Goal: Information Seeking & Learning: Compare options

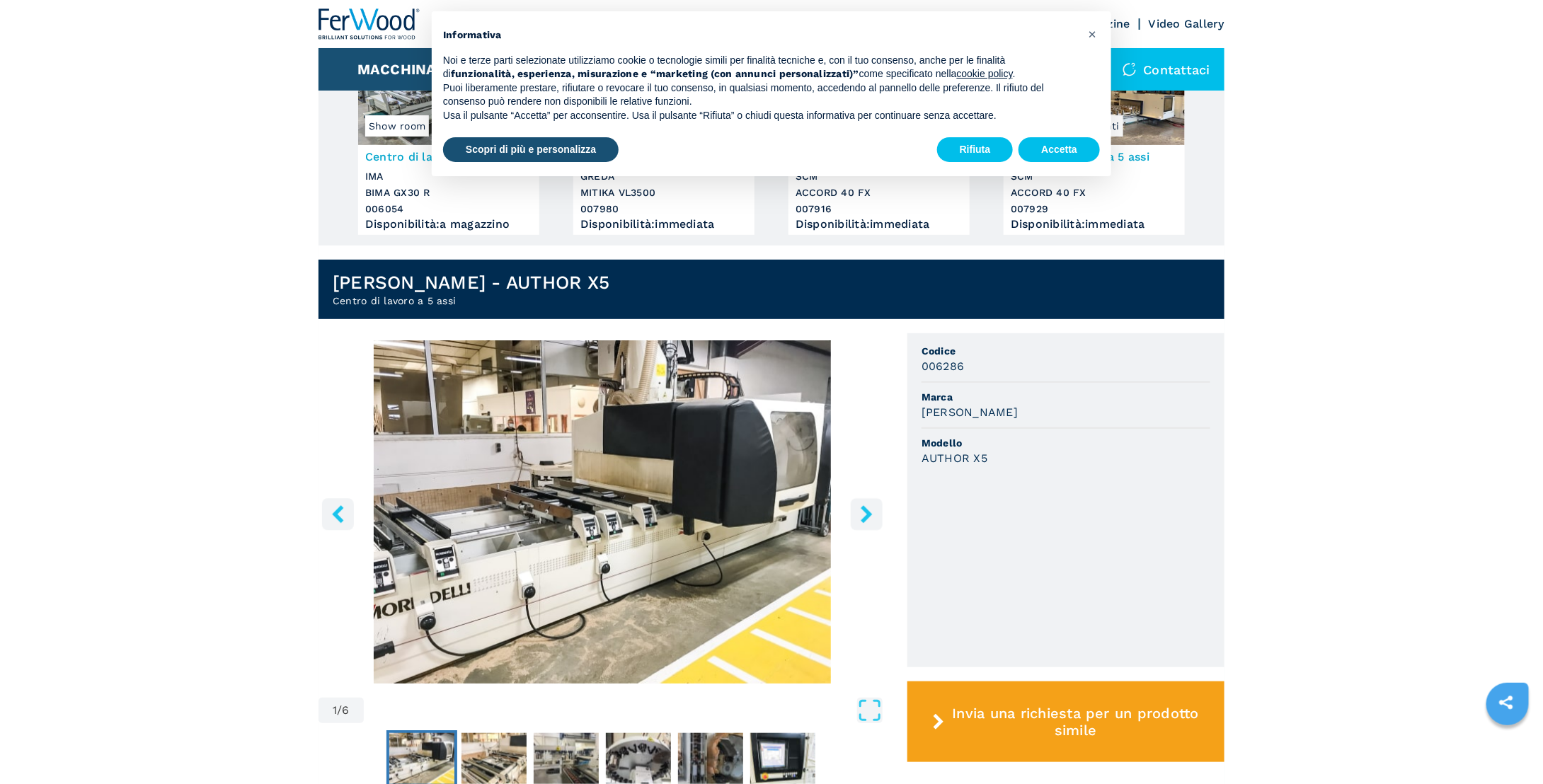
scroll to position [212, 0]
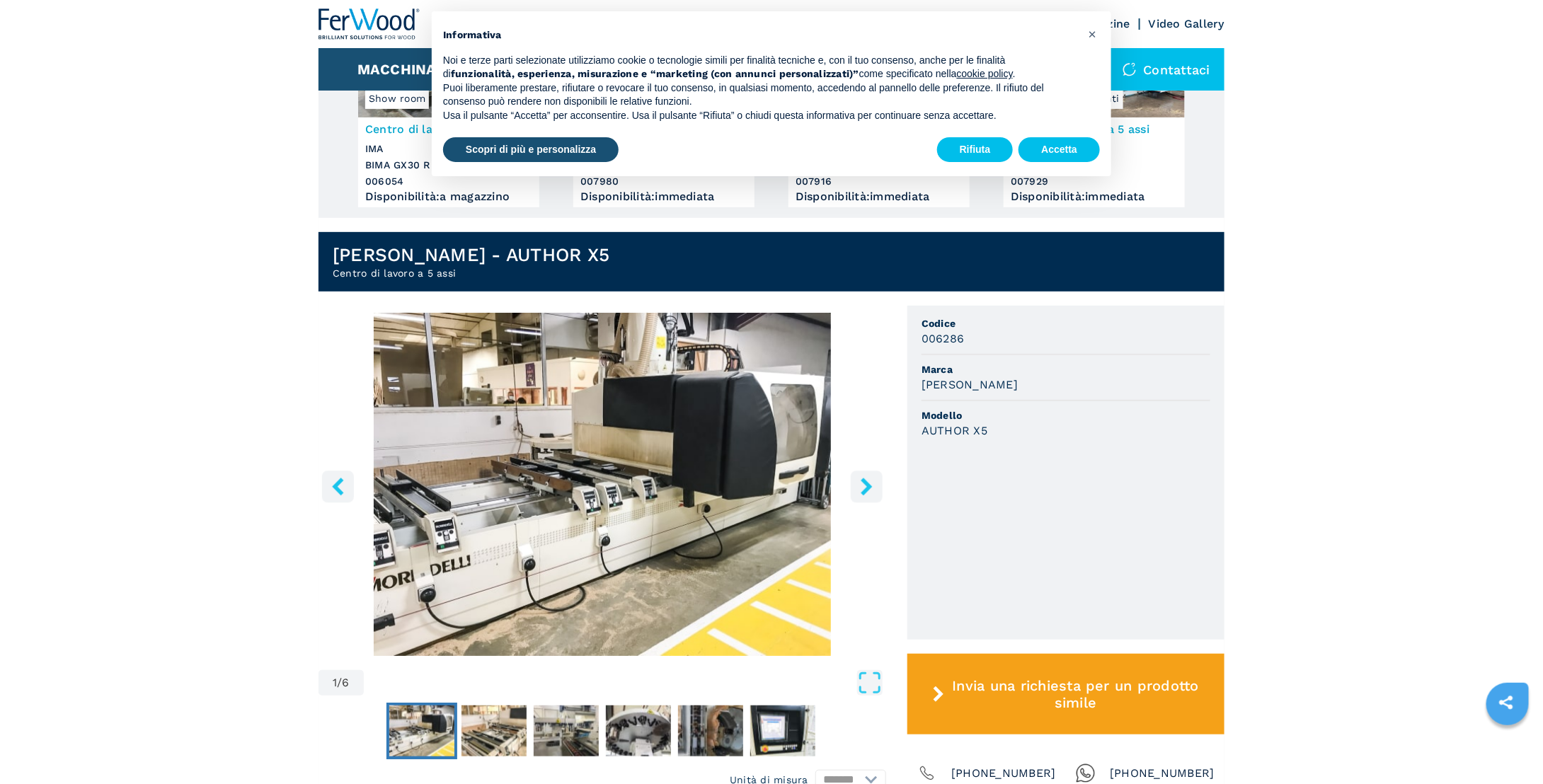
click at [673, 486] on img "Go to Slide 1" at bounding box center [602, 484] width 568 height 343
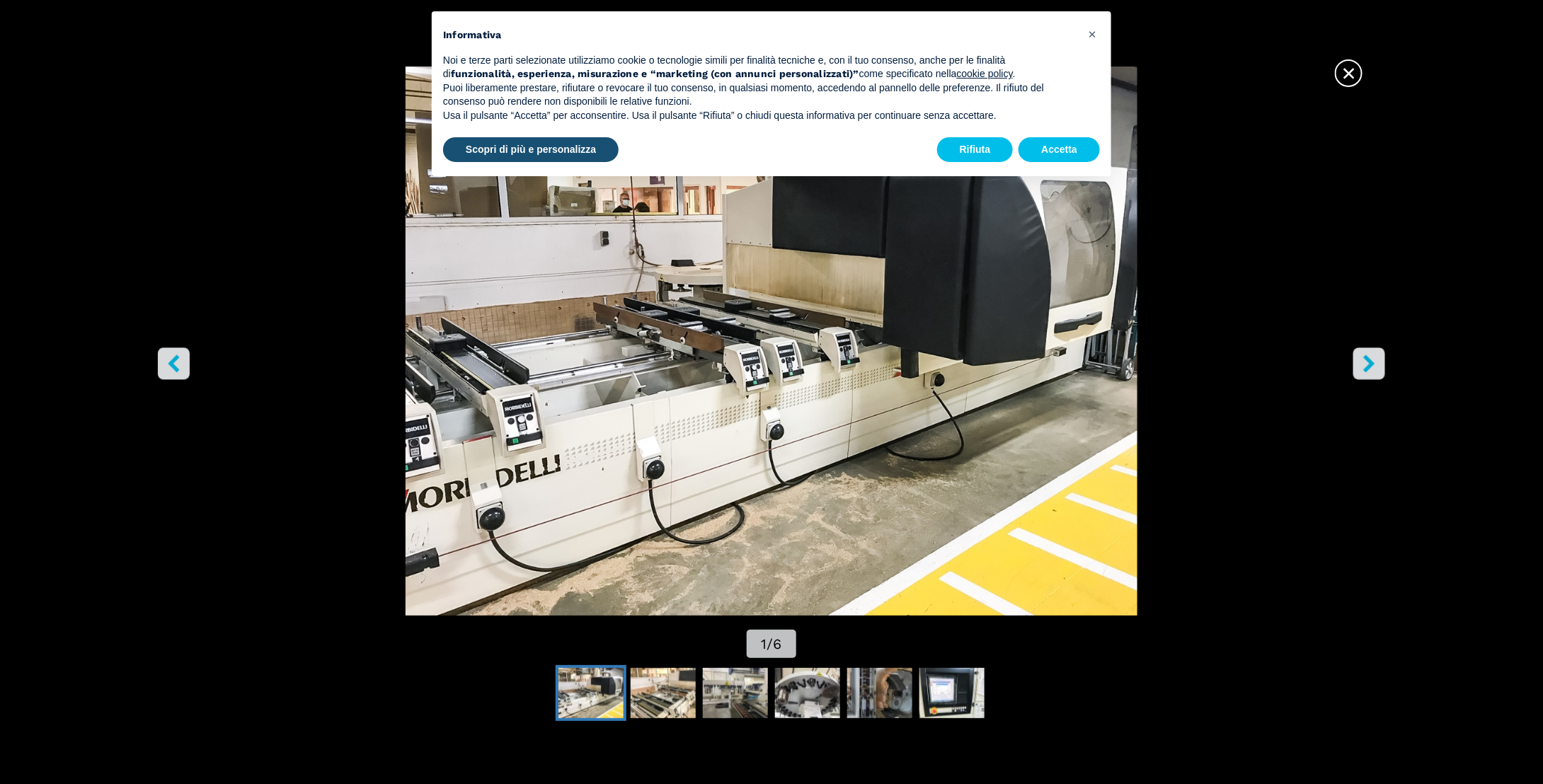
click at [1381, 358] on button "right-button" at bounding box center [1369, 363] width 32 height 31
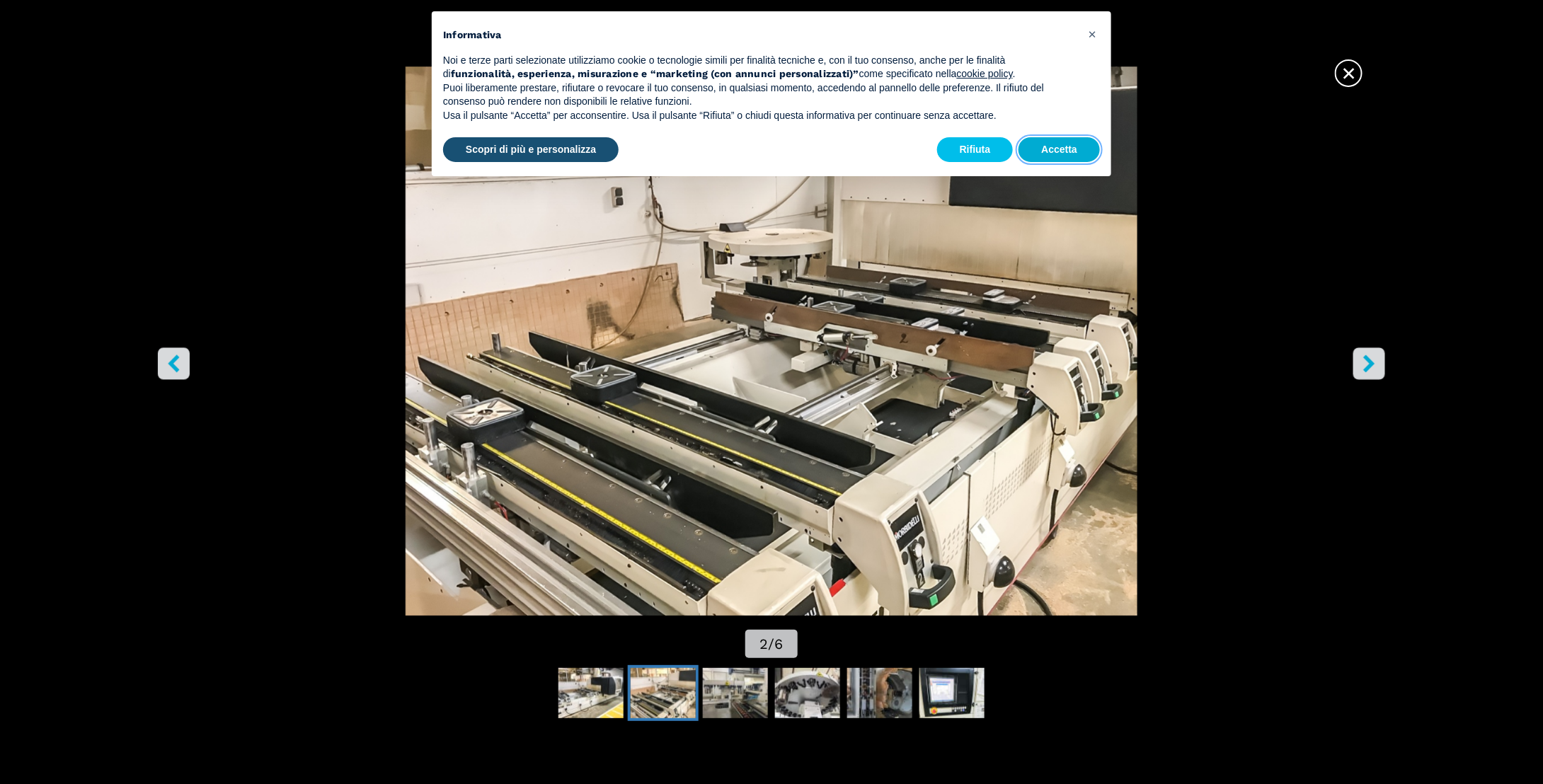
click at [1066, 146] on button "Accetta" at bounding box center [1059, 150] width 82 height 26
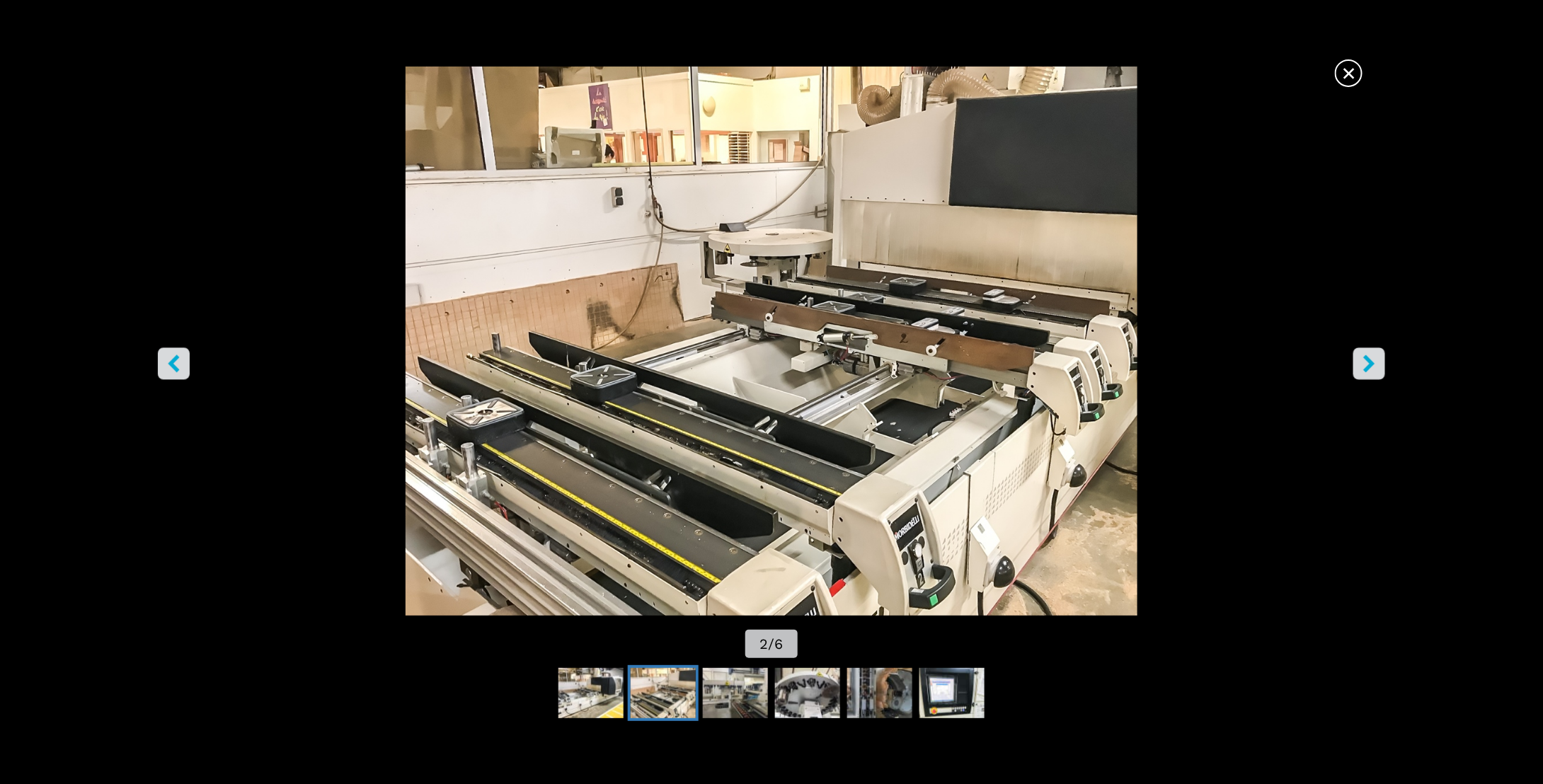
click at [1377, 366] on icon "right-button" at bounding box center [1369, 364] width 18 height 18
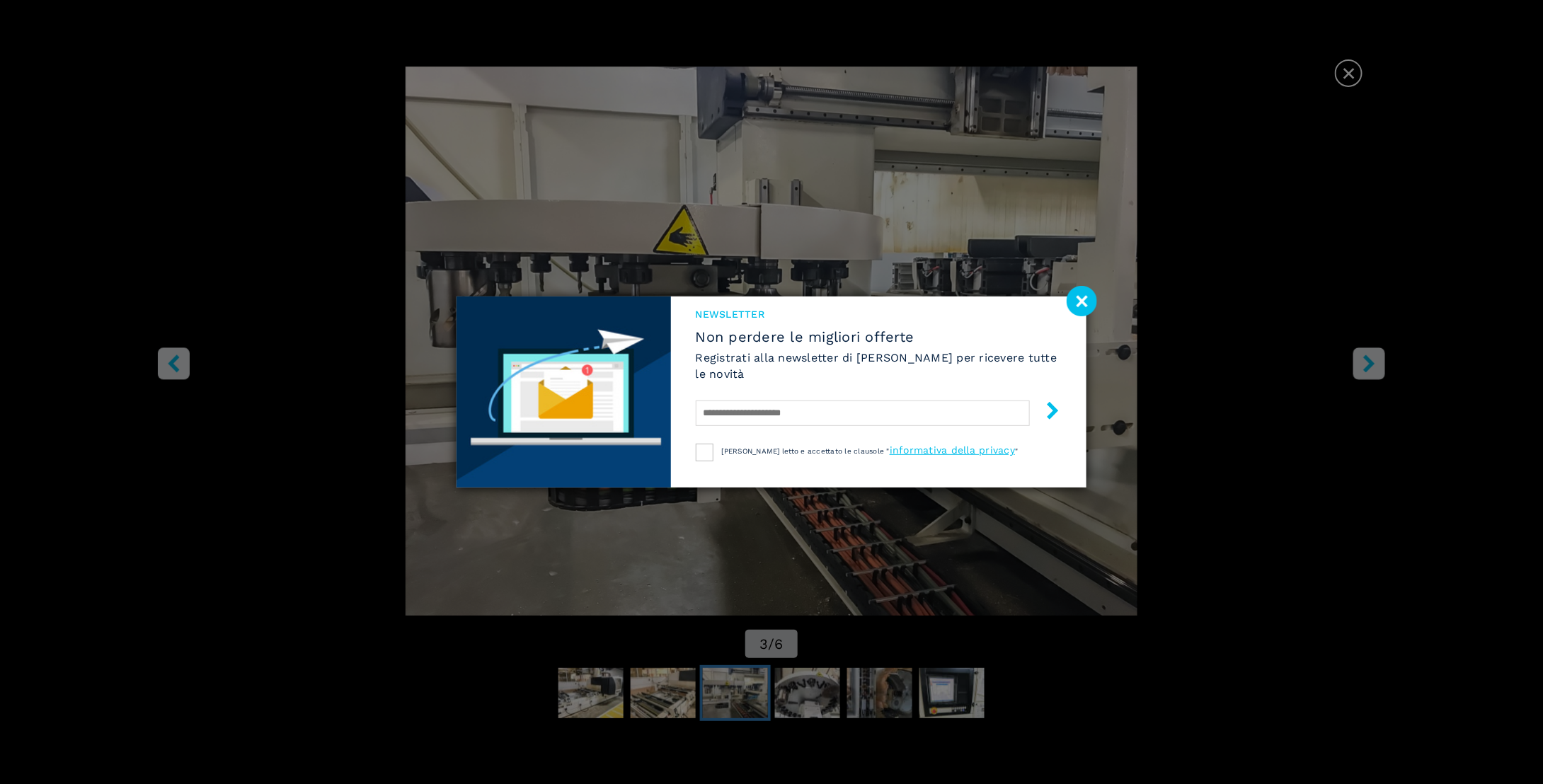
click at [1083, 300] on image at bounding box center [1082, 301] width 31 height 31
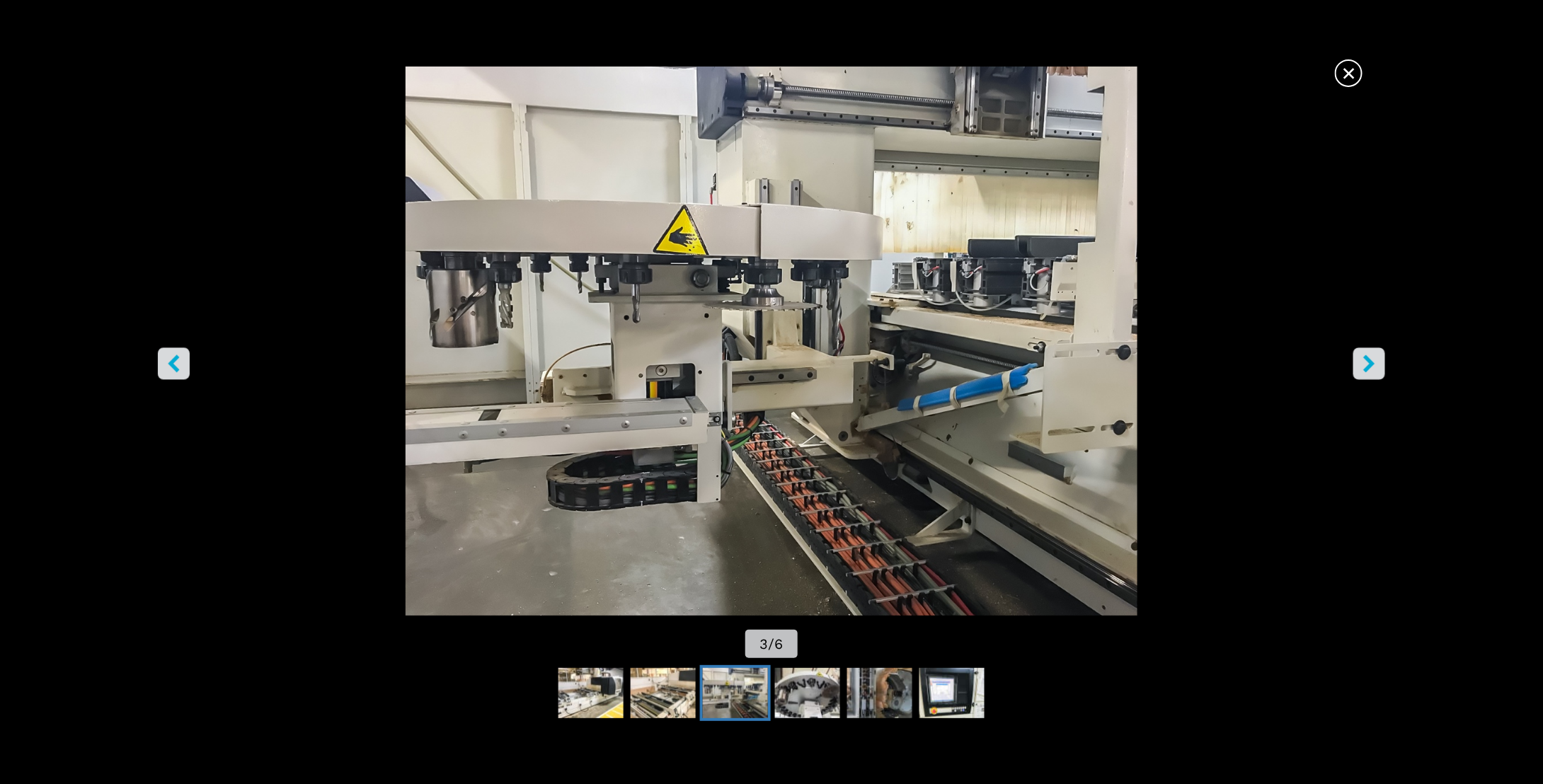
click at [1381, 361] on button "right-button" at bounding box center [1369, 363] width 32 height 31
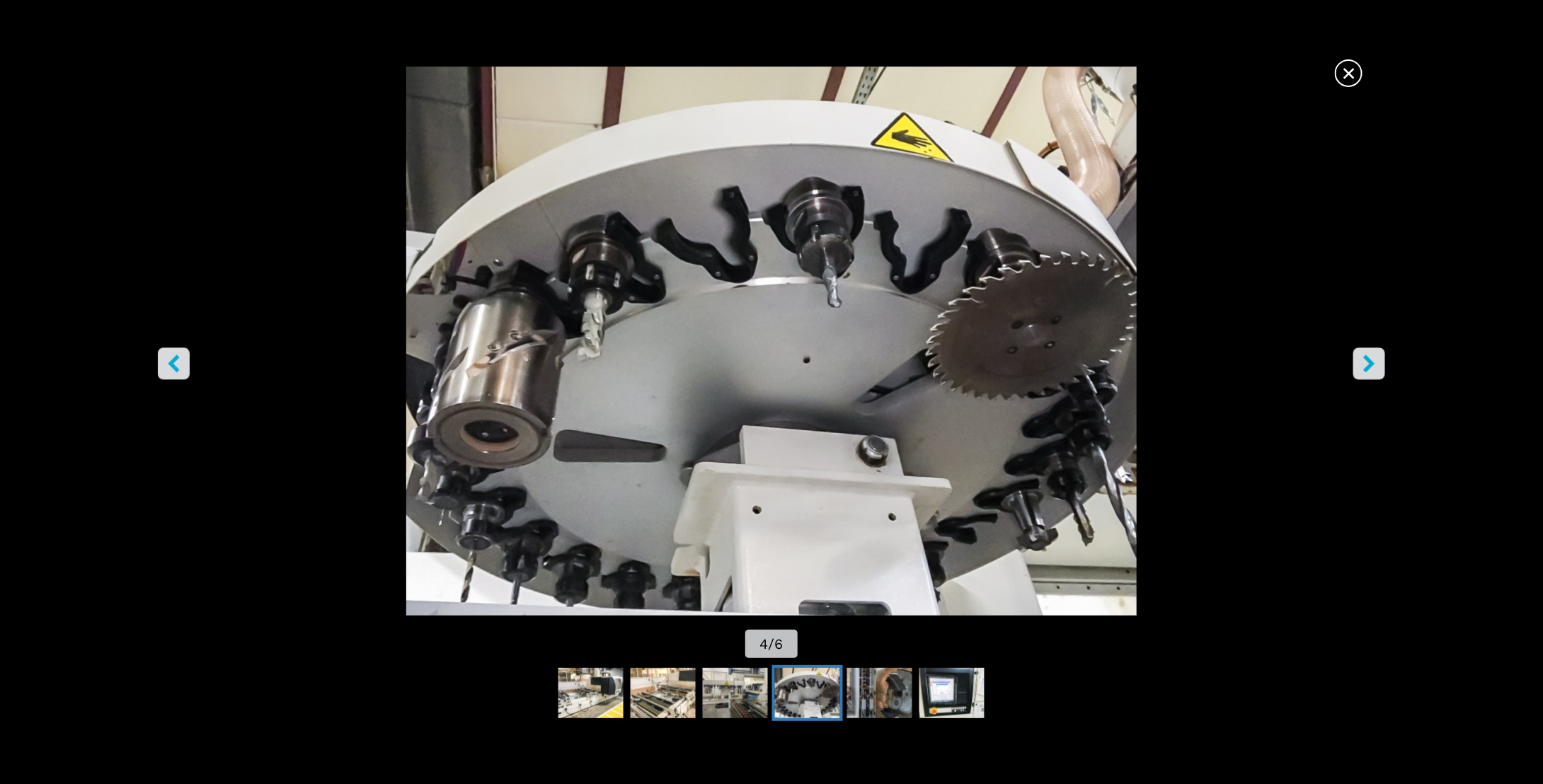
click at [1373, 364] on icon "right-button" at bounding box center [1369, 364] width 11 height 18
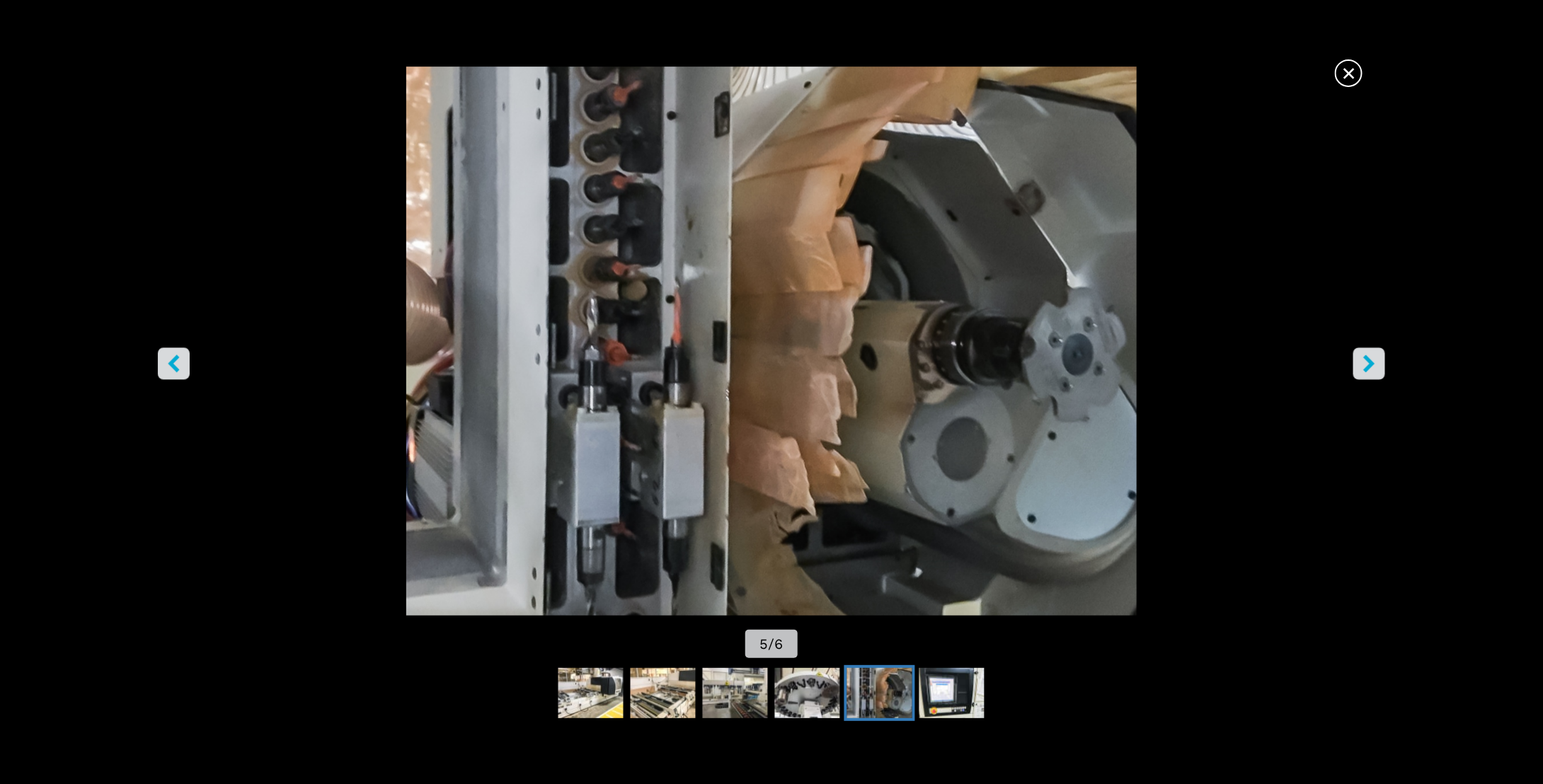
click at [1373, 364] on icon "right-button" at bounding box center [1369, 364] width 11 height 18
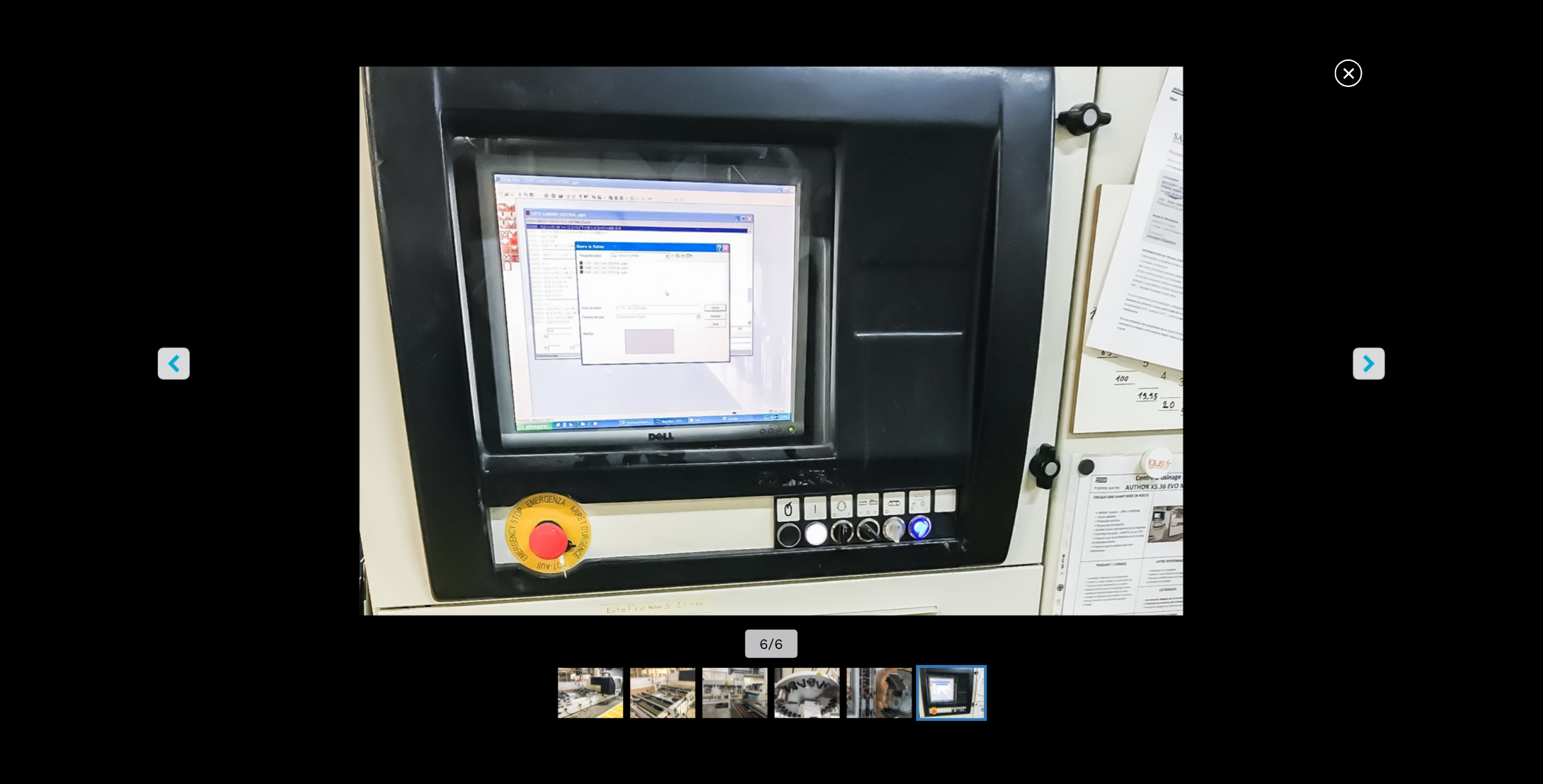
click at [1373, 364] on icon "right-button" at bounding box center [1369, 364] width 11 height 18
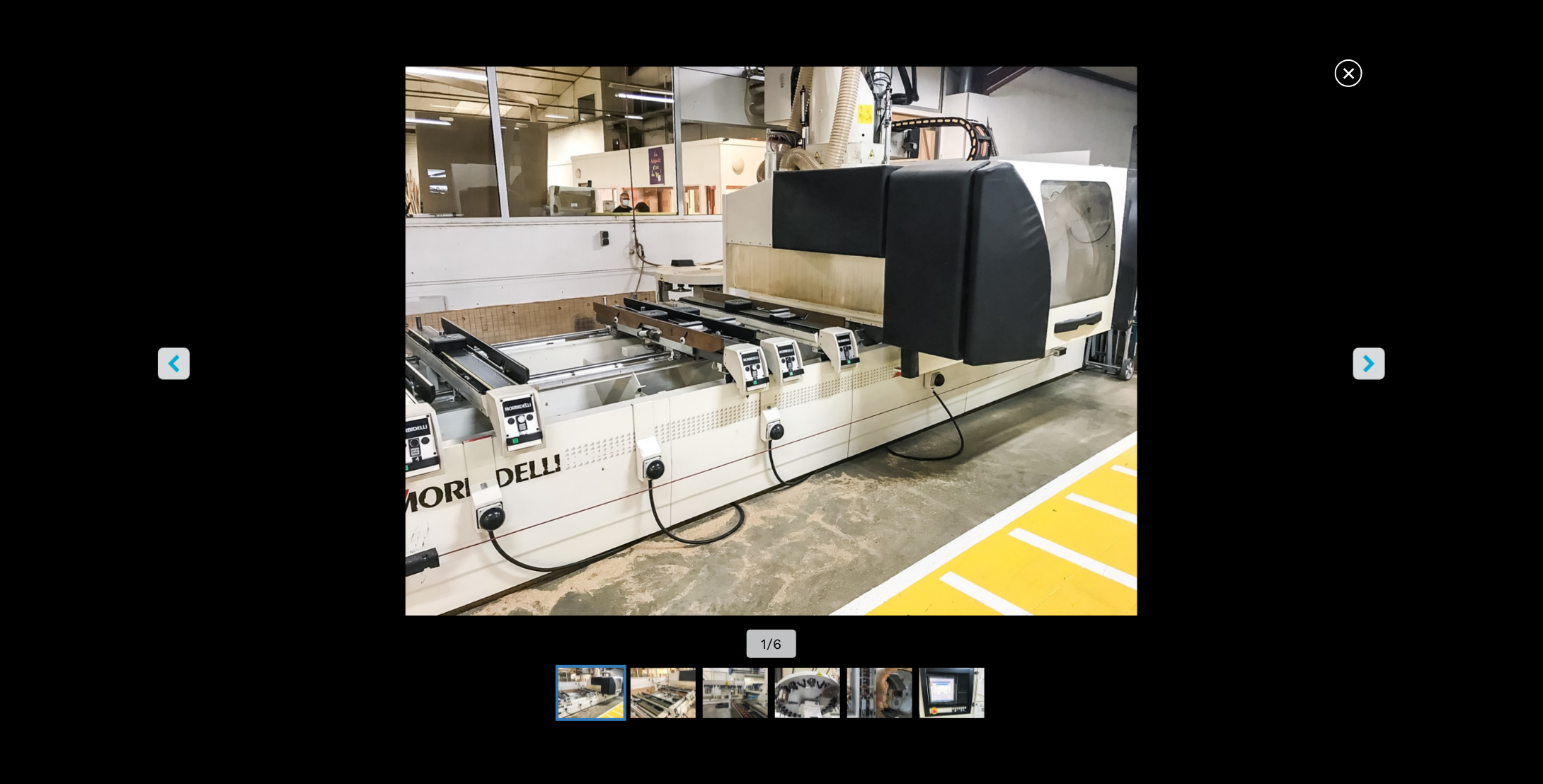
click at [1373, 364] on icon "right-button" at bounding box center [1369, 364] width 11 height 18
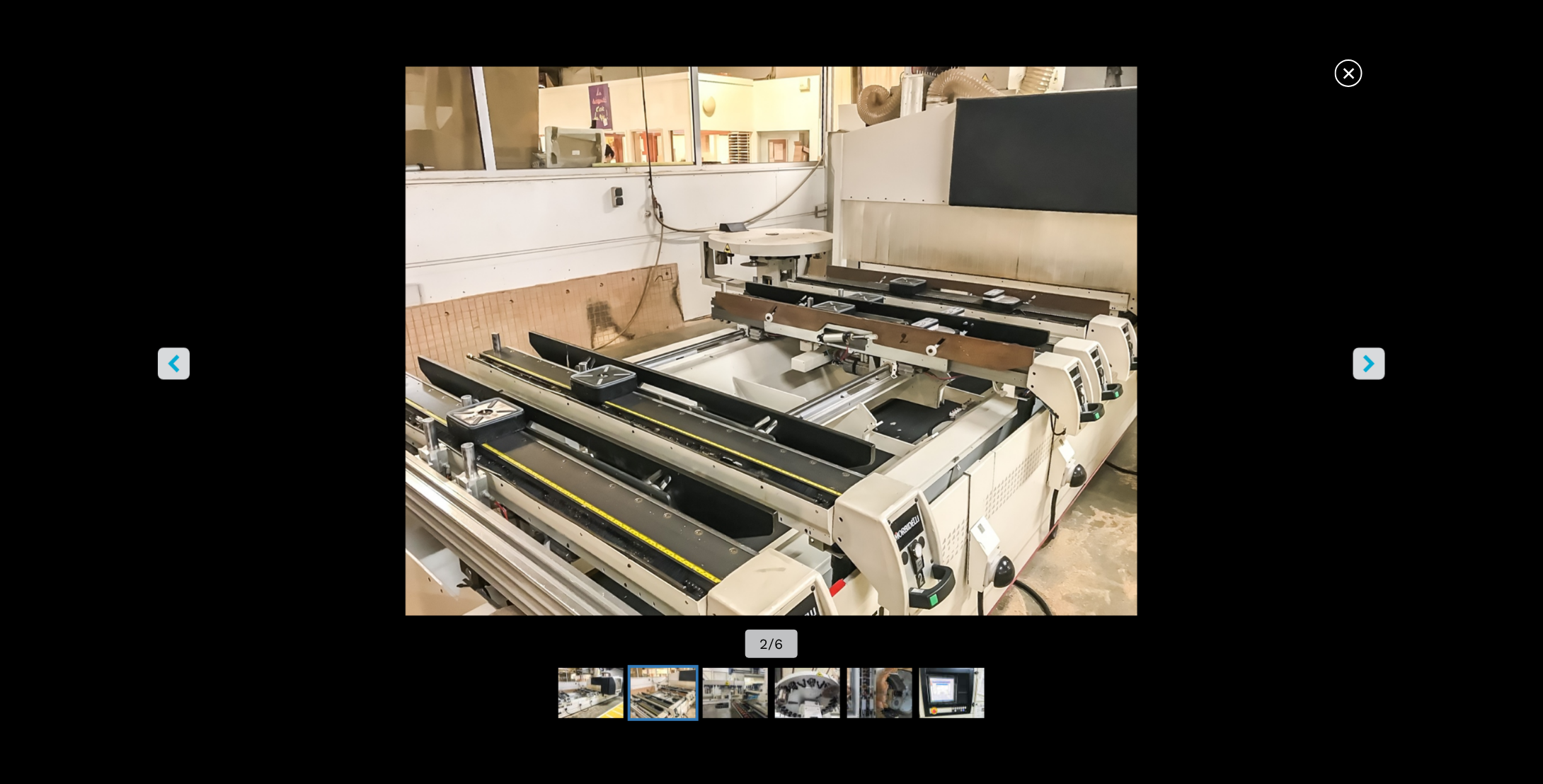
click at [1343, 75] on span "×" at bounding box center [1348, 70] width 25 height 25
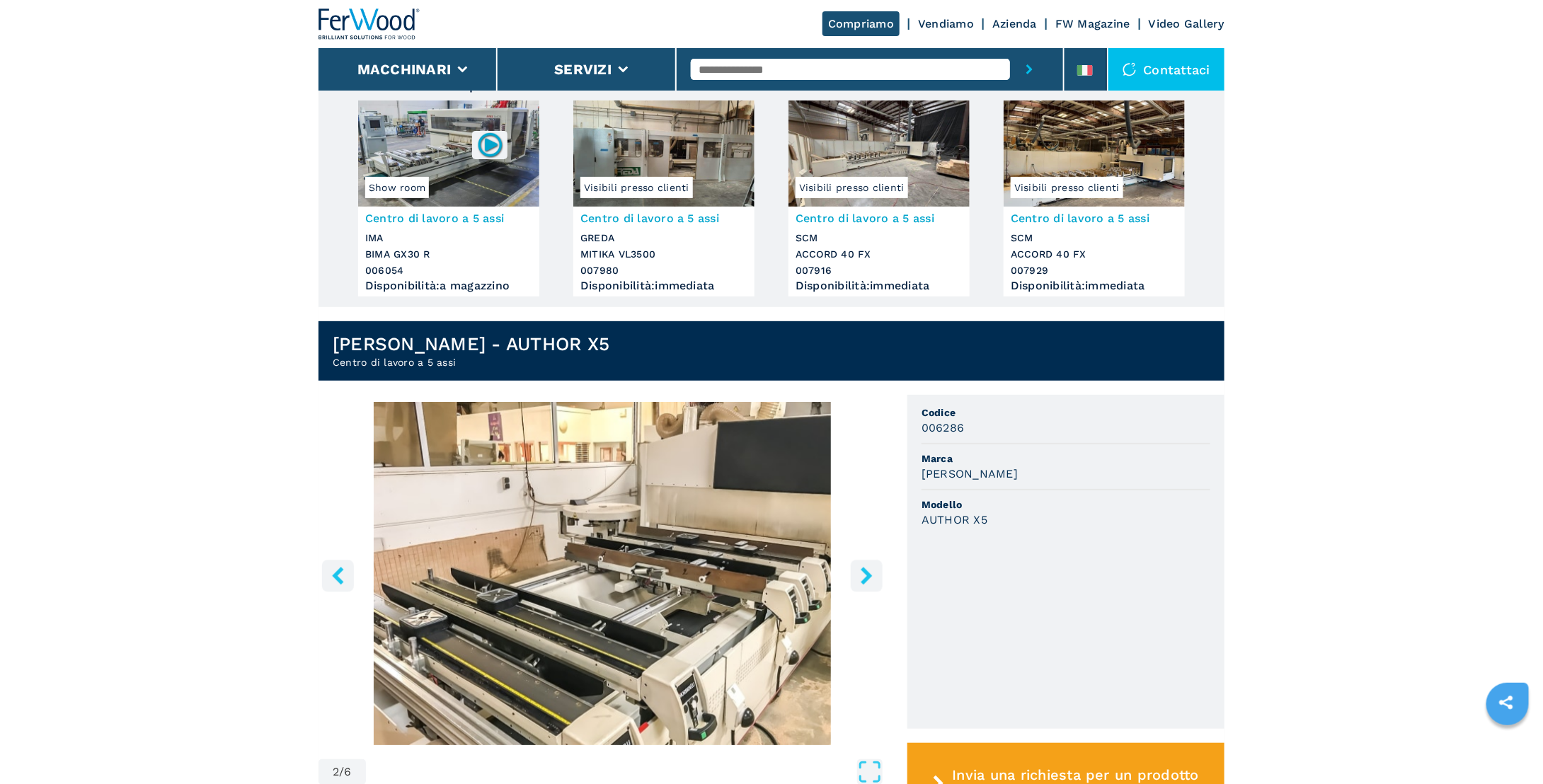
scroll to position [104, 0]
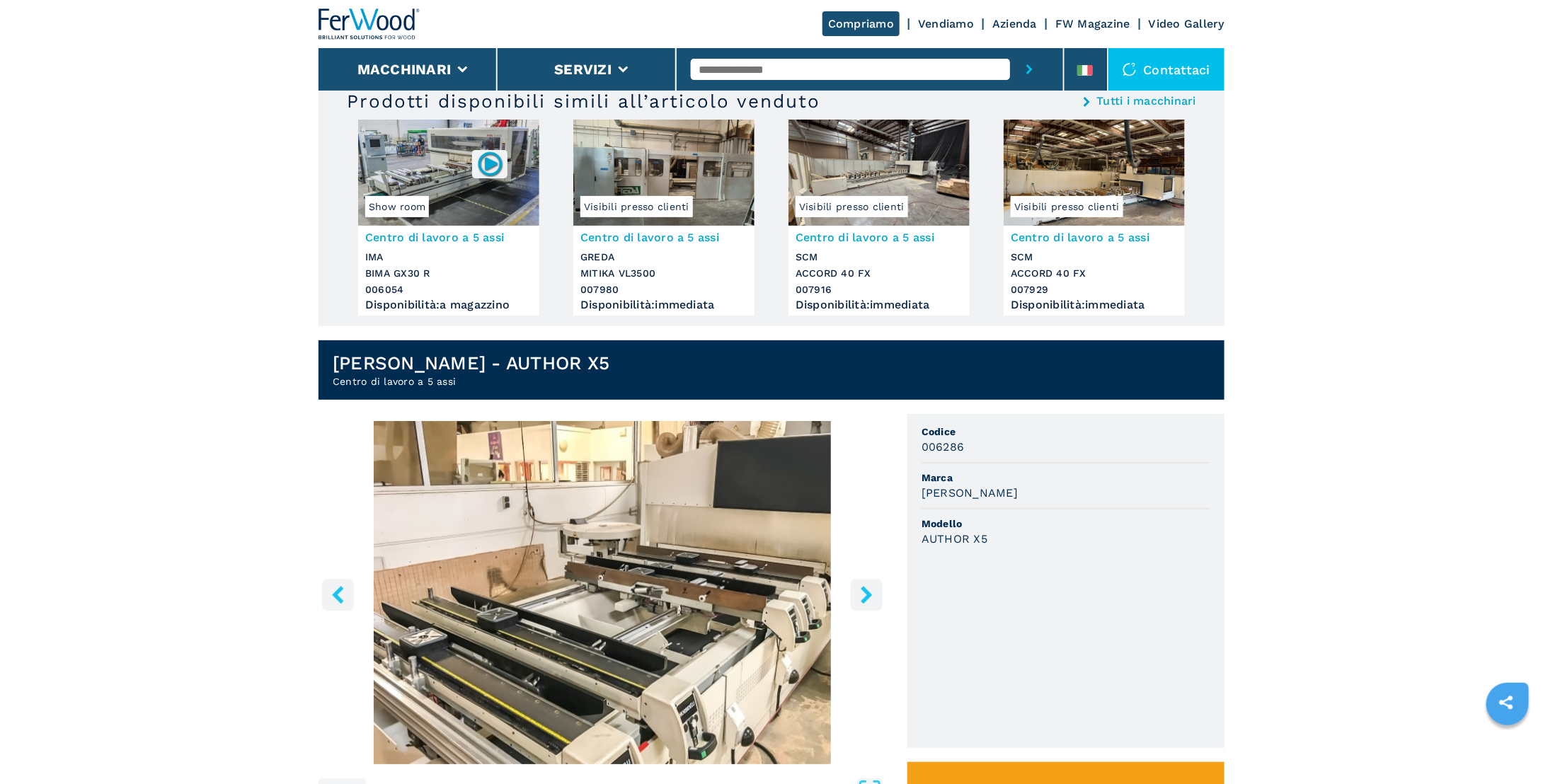
click at [895, 167] on img at bounding box center [879, 172] width 181 height 106
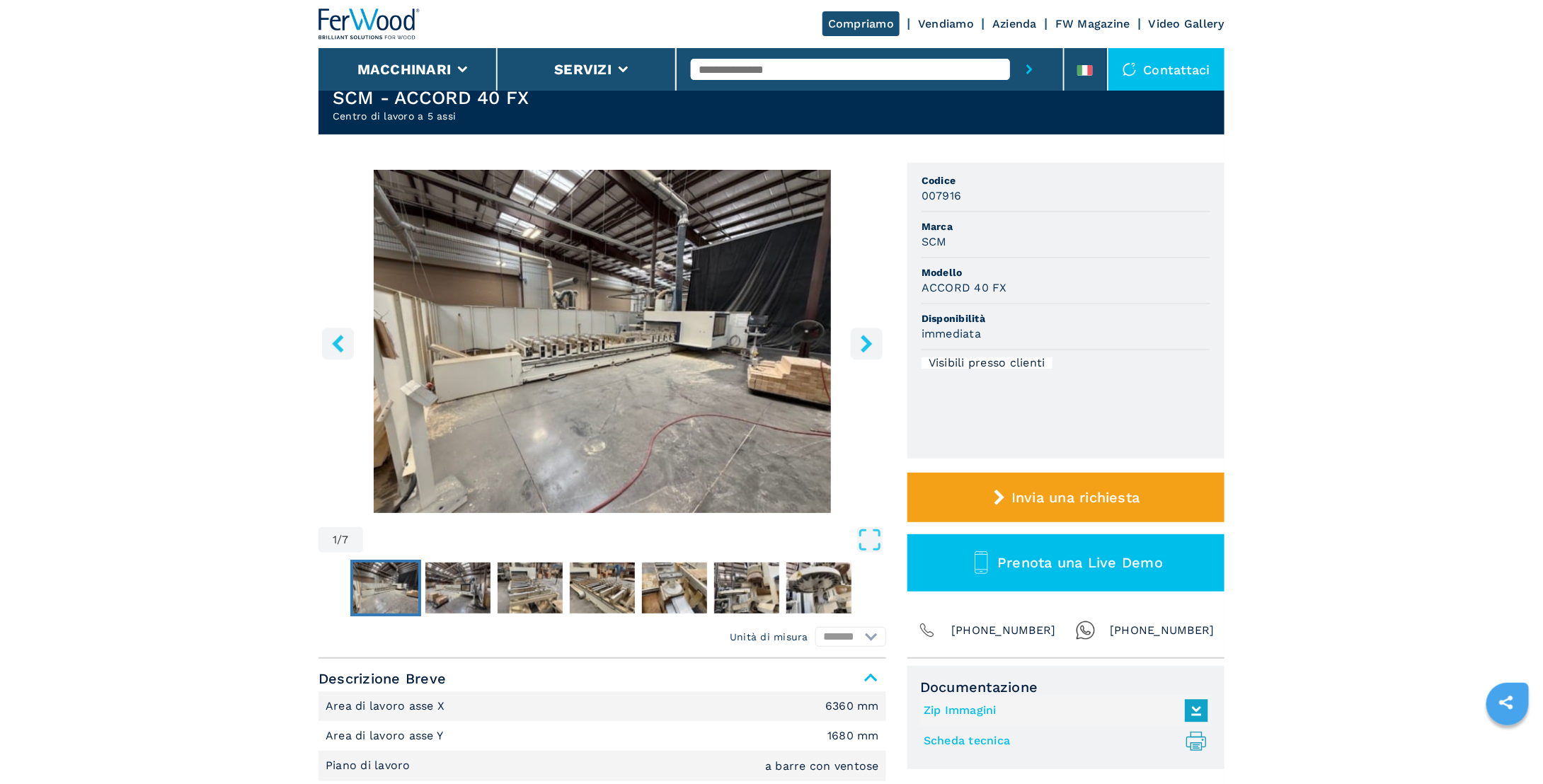
scroll to position [141, 0]
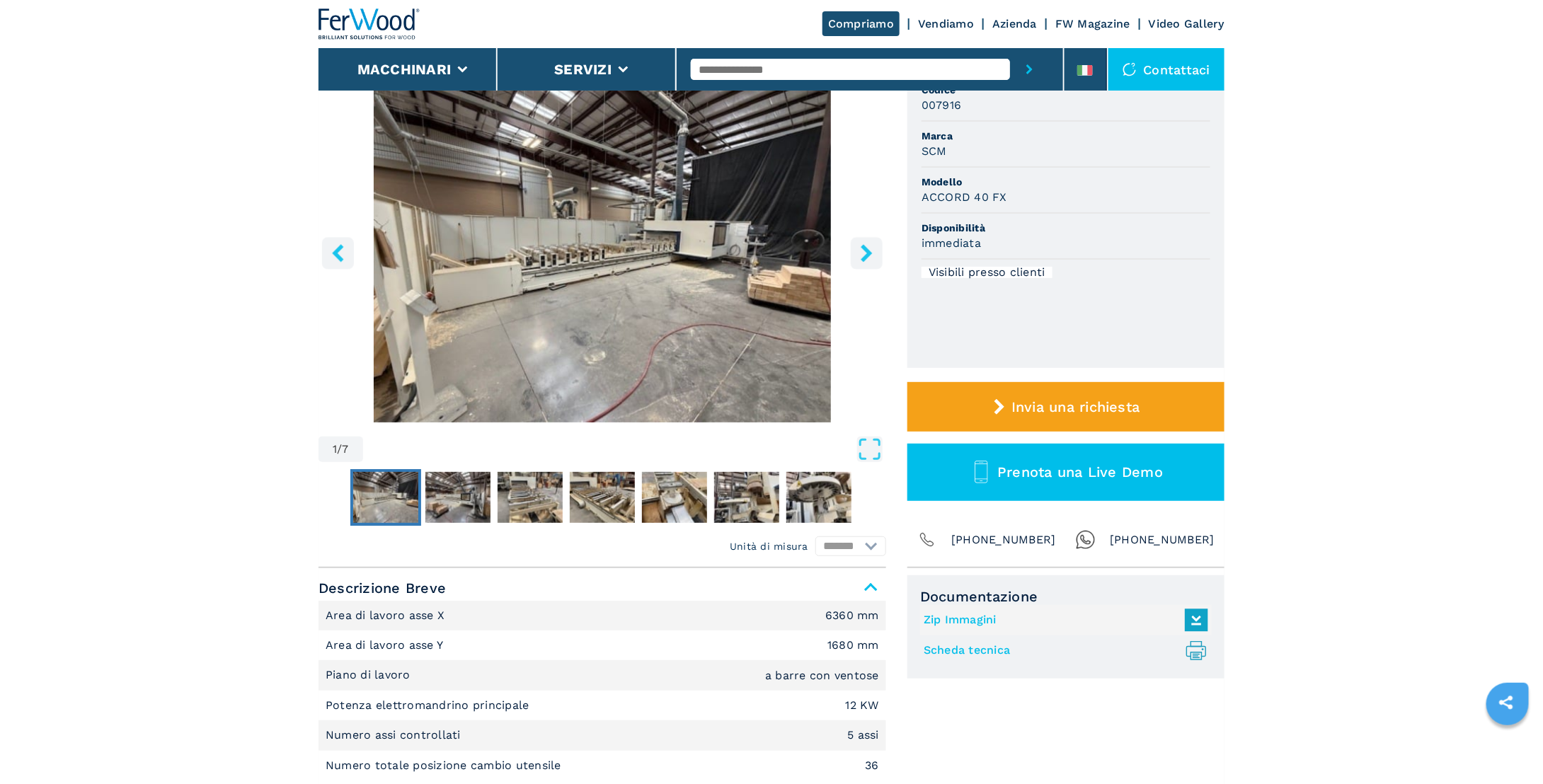
click at [668, 296] on img "Go to Slide 1" at bounding box center [602, 250] width 568 height 343
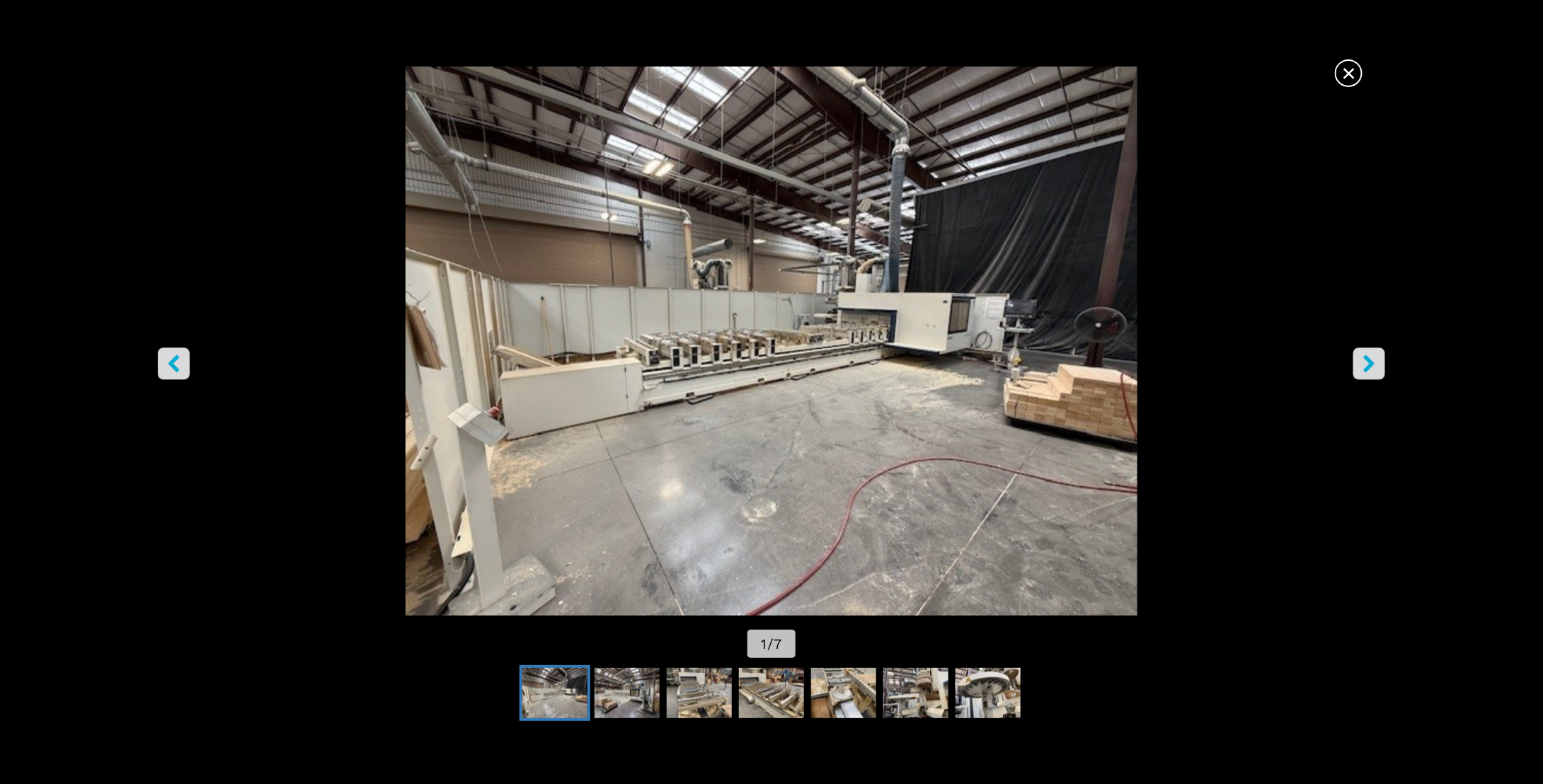
click at [1373, 363] on icon "right-button" at bounding box center [1369, 364] width 11 height 18
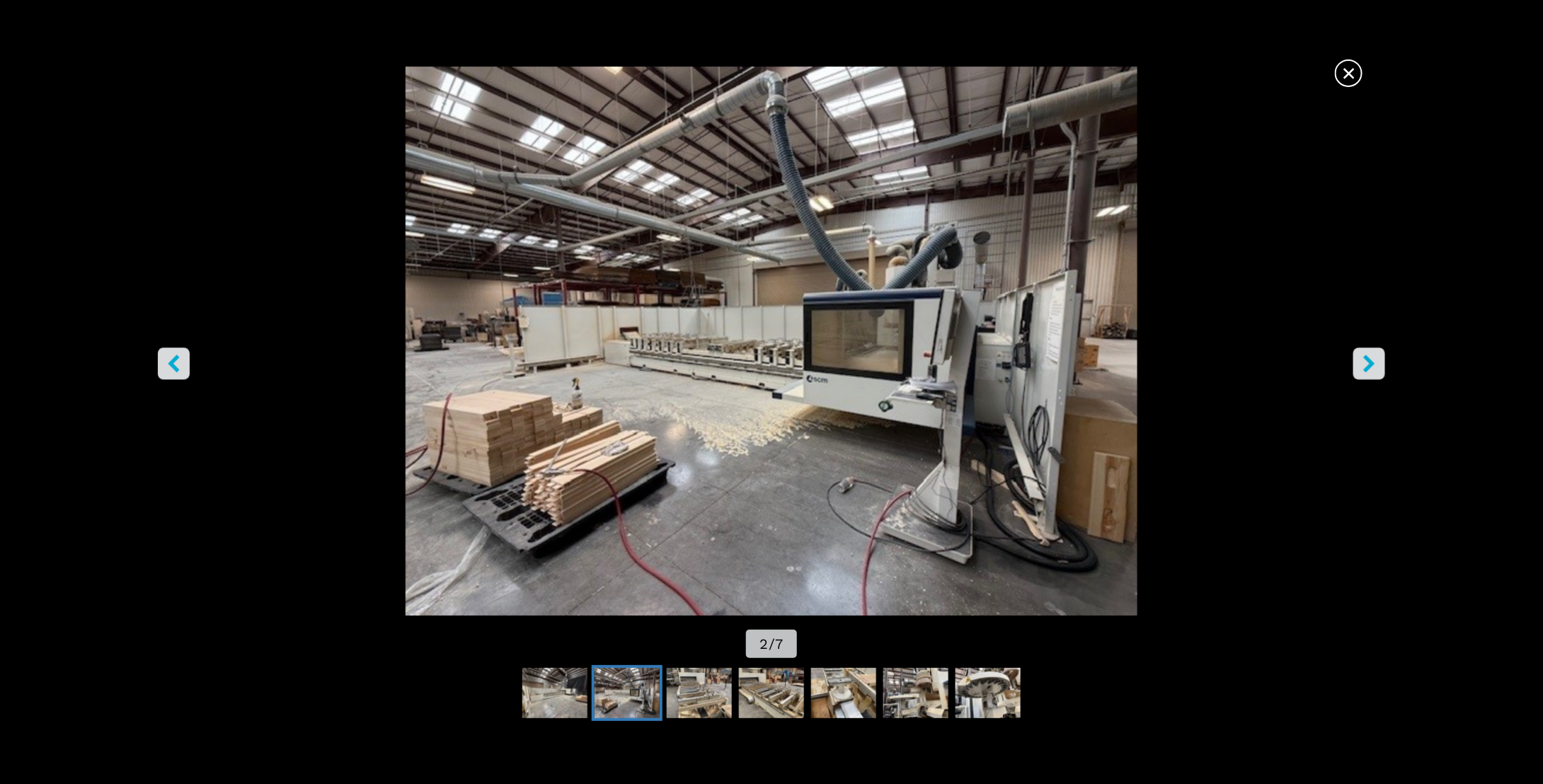
click at [1373, 363] on icon "right-button" at bounding box center [1369, 364] width 11 height 18
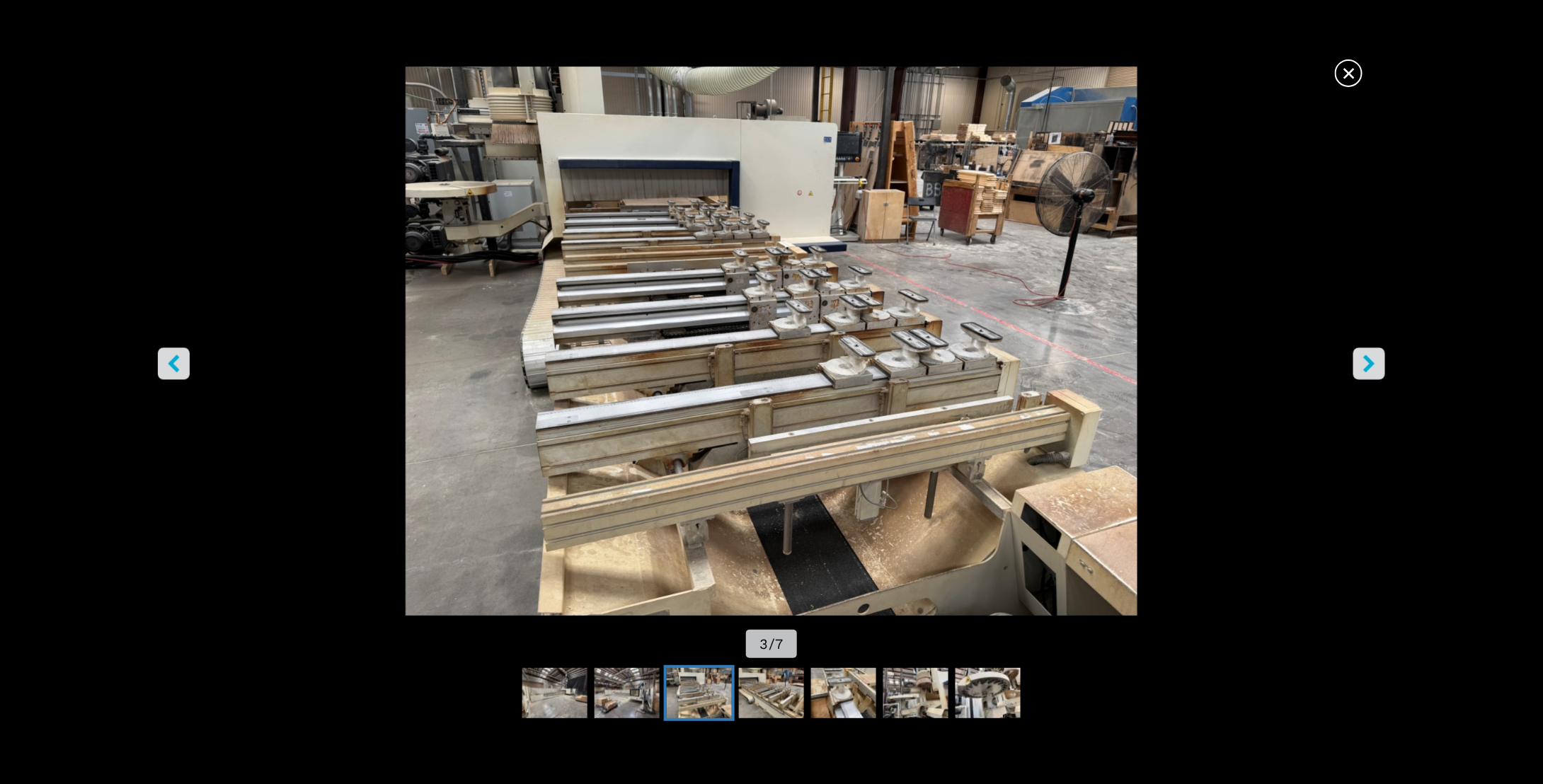
click at [1373, 363] on icon "right-button" at bounding box center [1369, 364] width 11 height 18
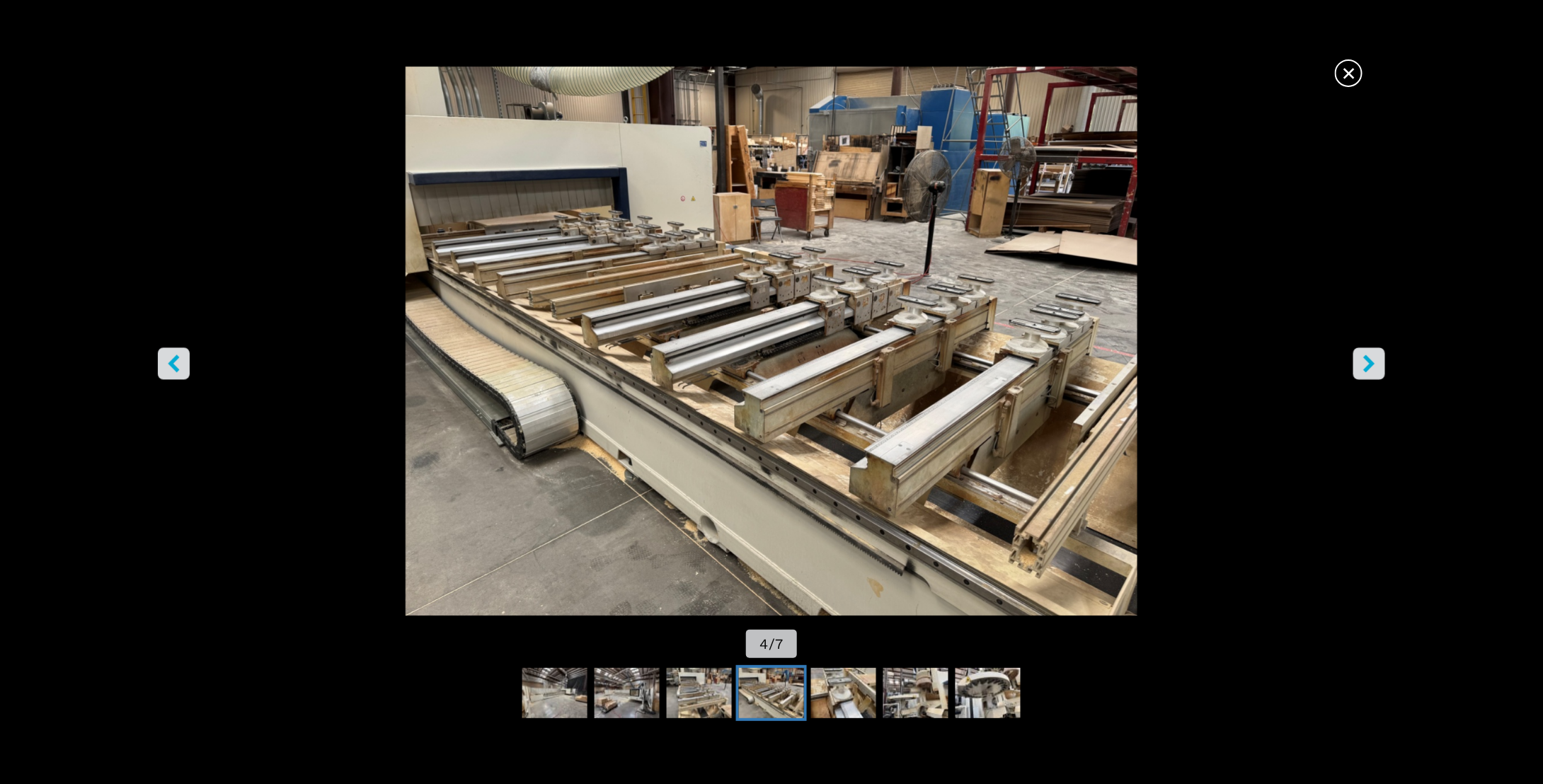
click at [1373, 363] on icon "right-button" at bounding box center [1369, 364] width 11 height 18
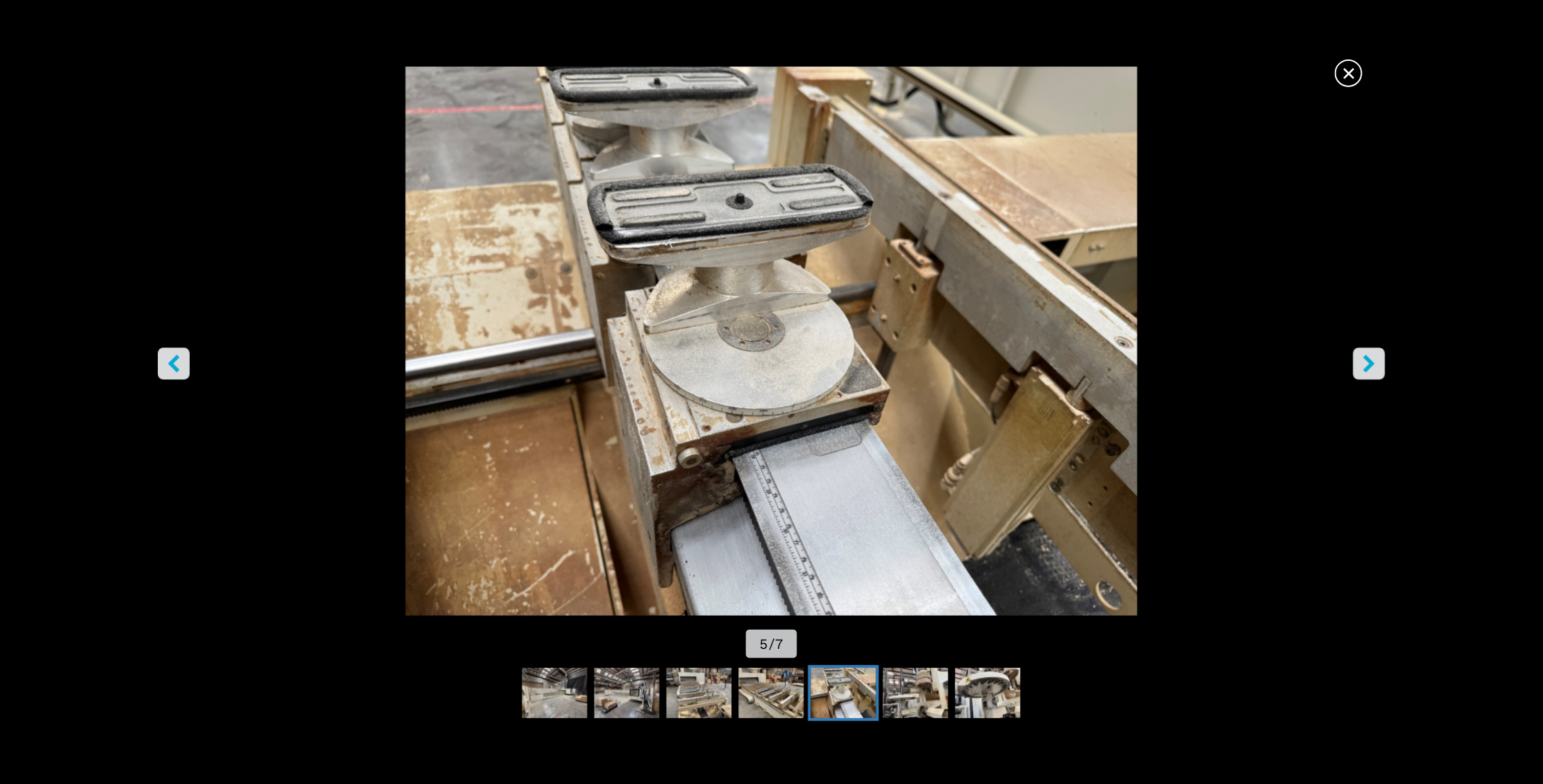
click at [1373, 363] on icon "right-button" at bounding box center [1369, 364] width 11 height 18
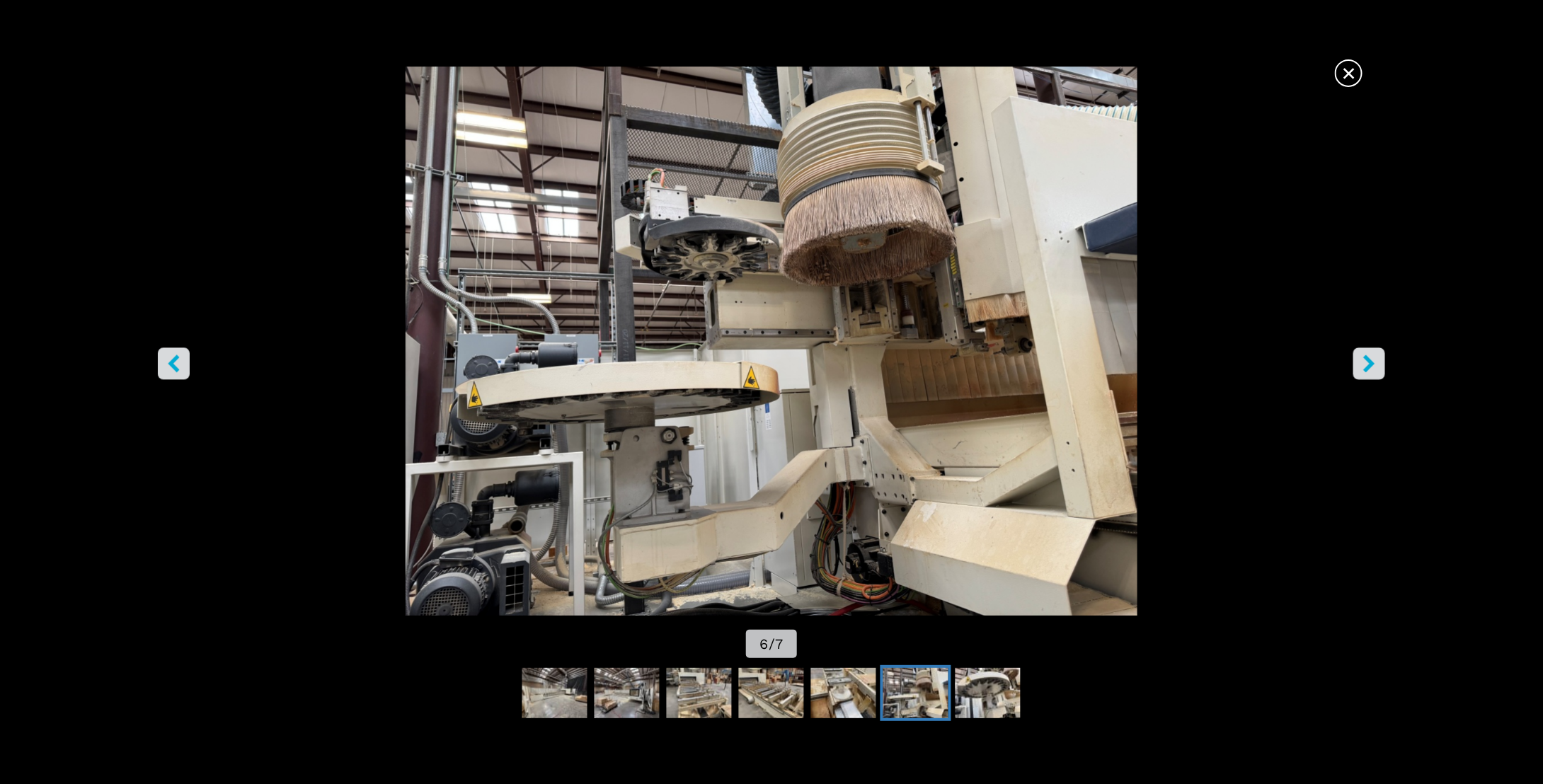
click at [1373, 363] on icon "right-button" at bounding box center [1369, 364] width 11 height 18
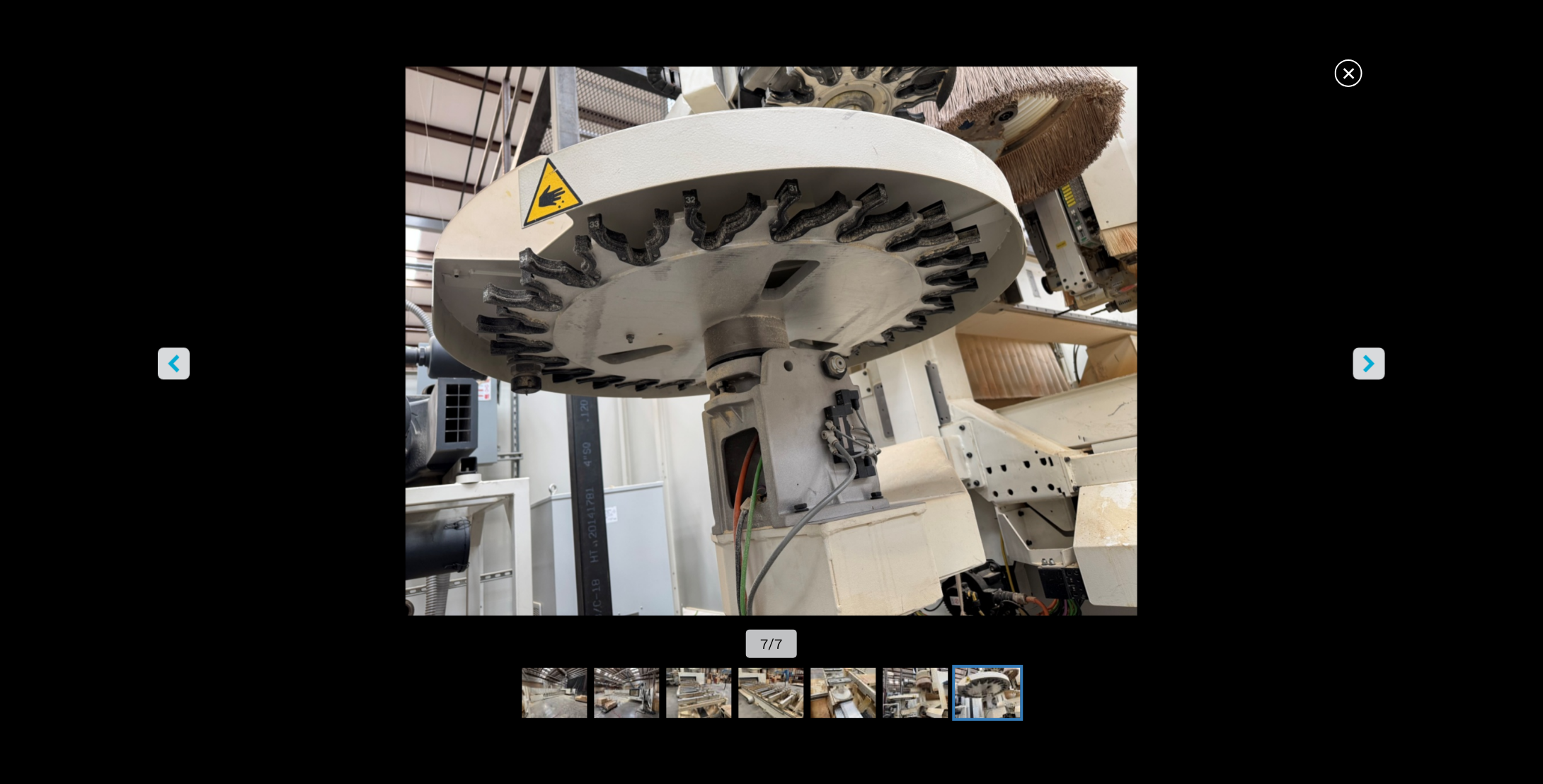
click at [1373, 363] on icon "right-button" at bounding box center [1369, 364] width 11 height 18
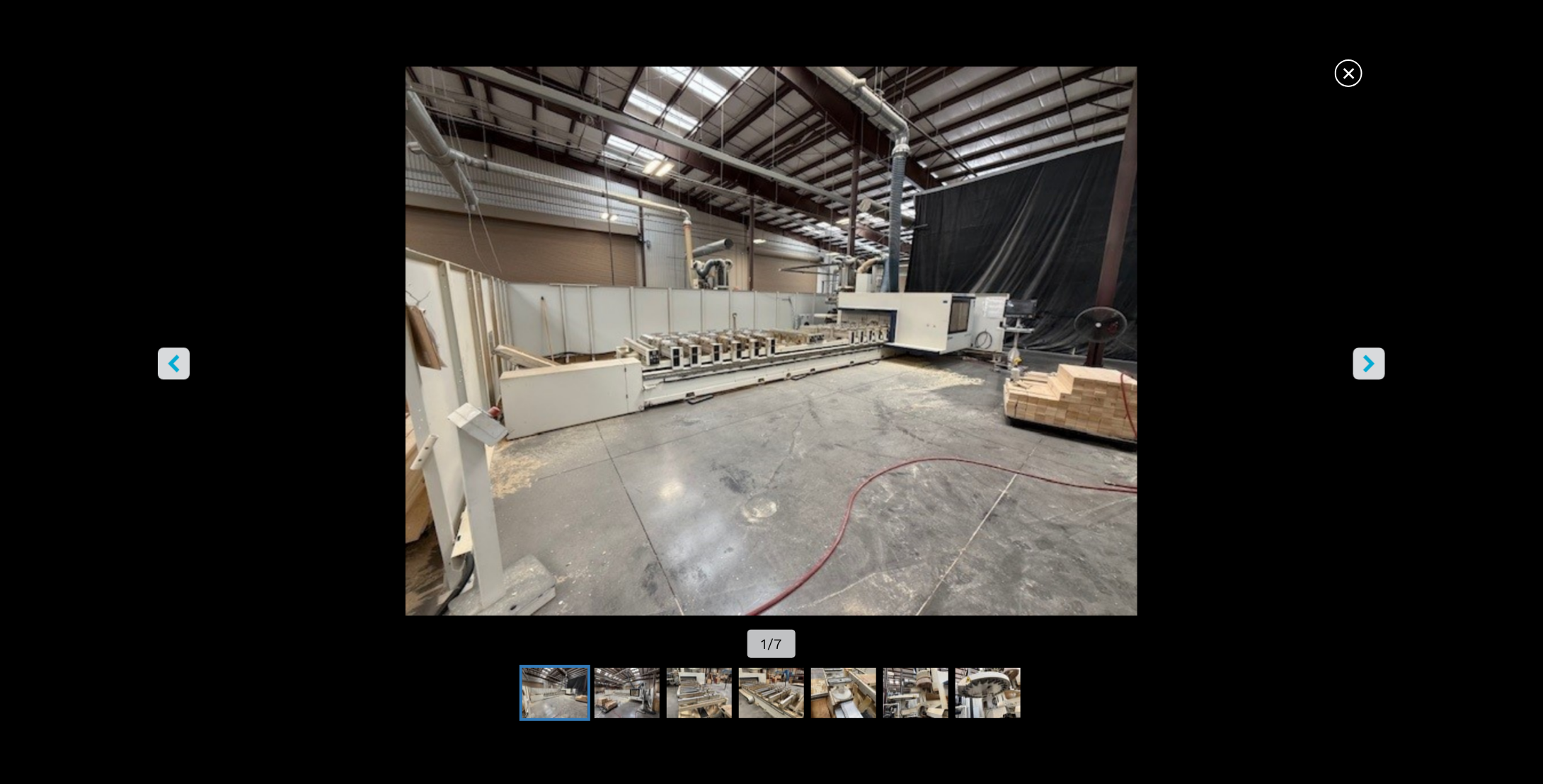
click at [1347, 73] on span "×" at bounding box center [1348, 70] width 25 height 25
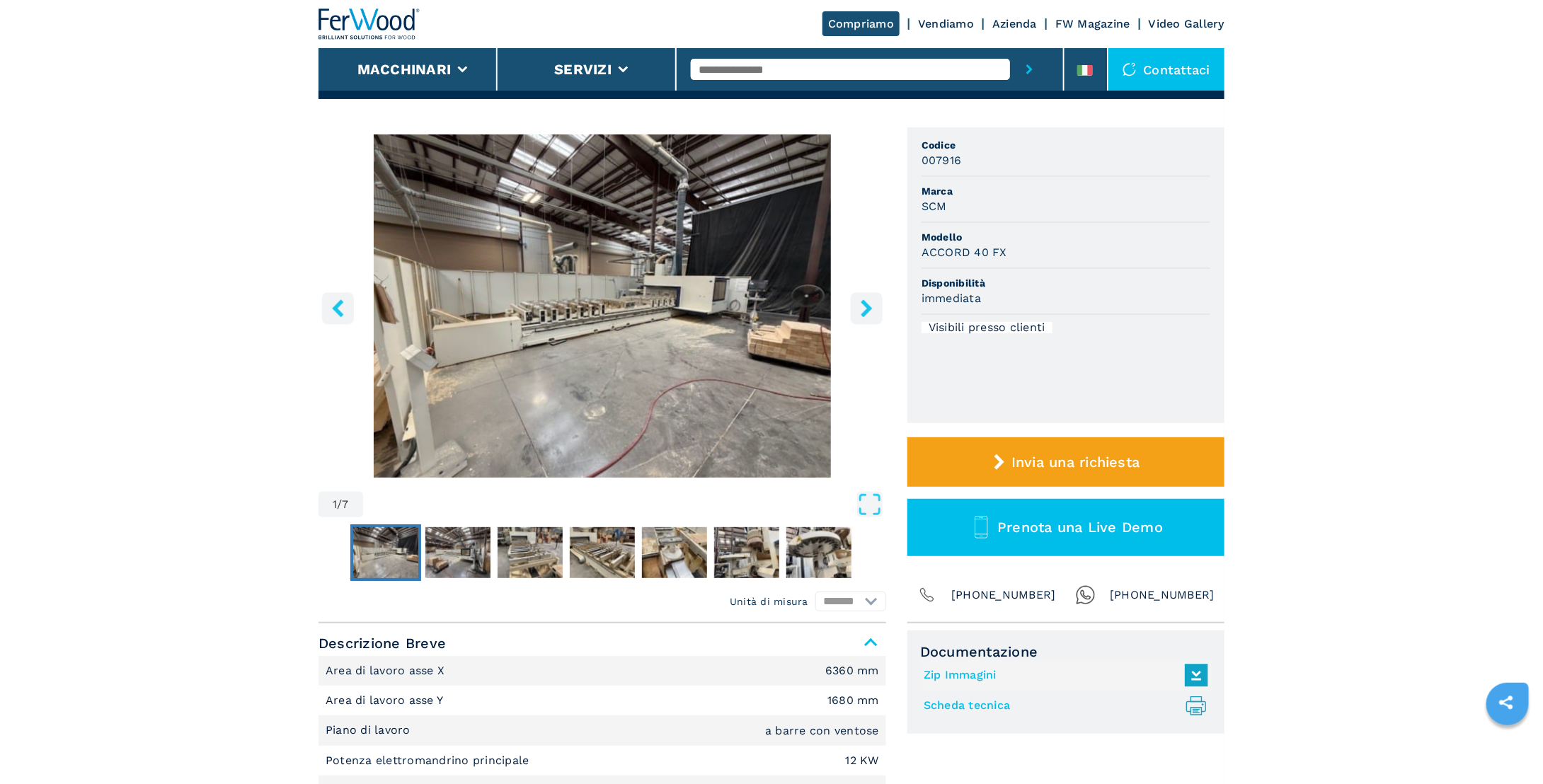
scroll to position [0, 0]
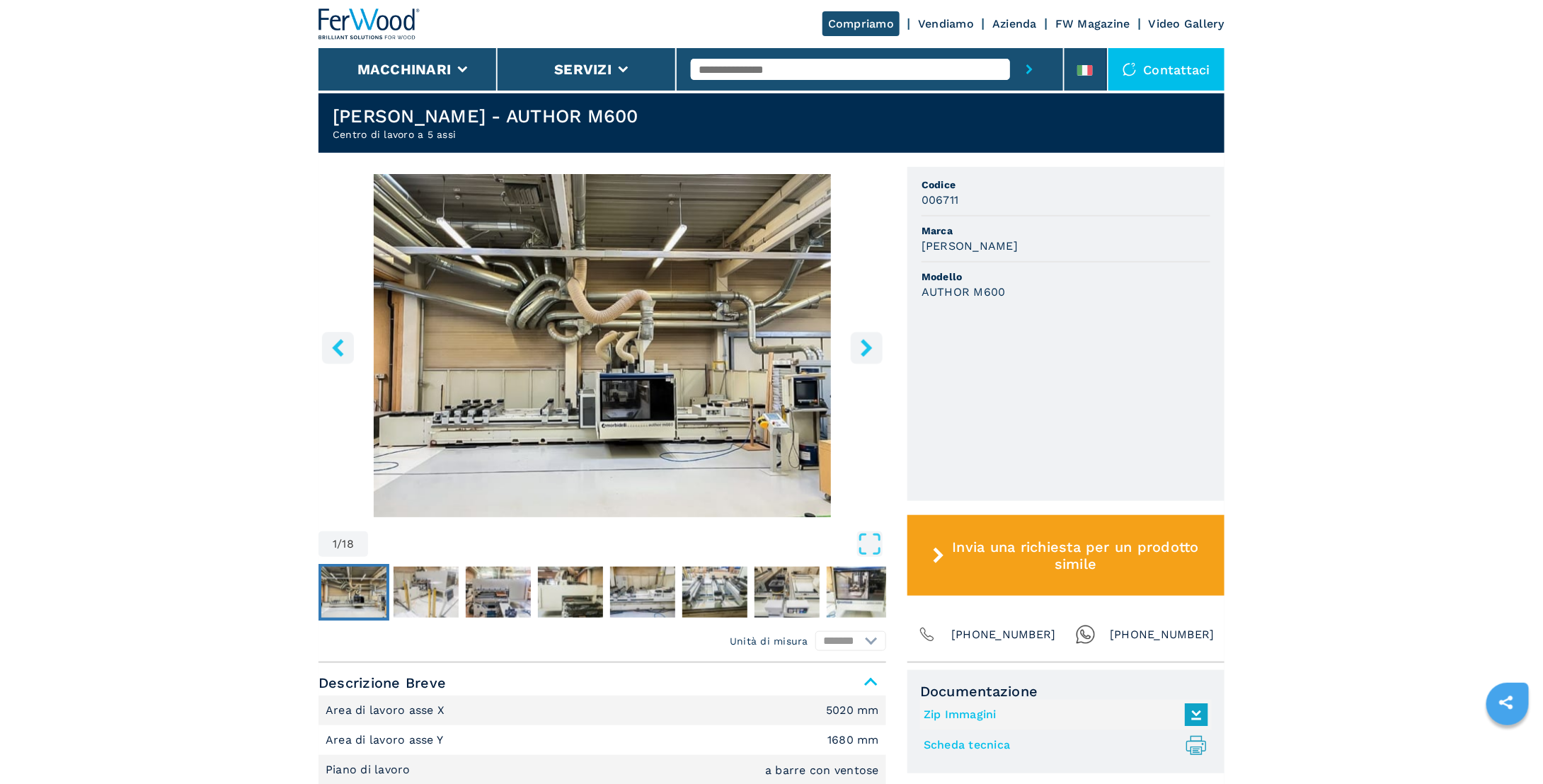
scroll to position [354, 0]
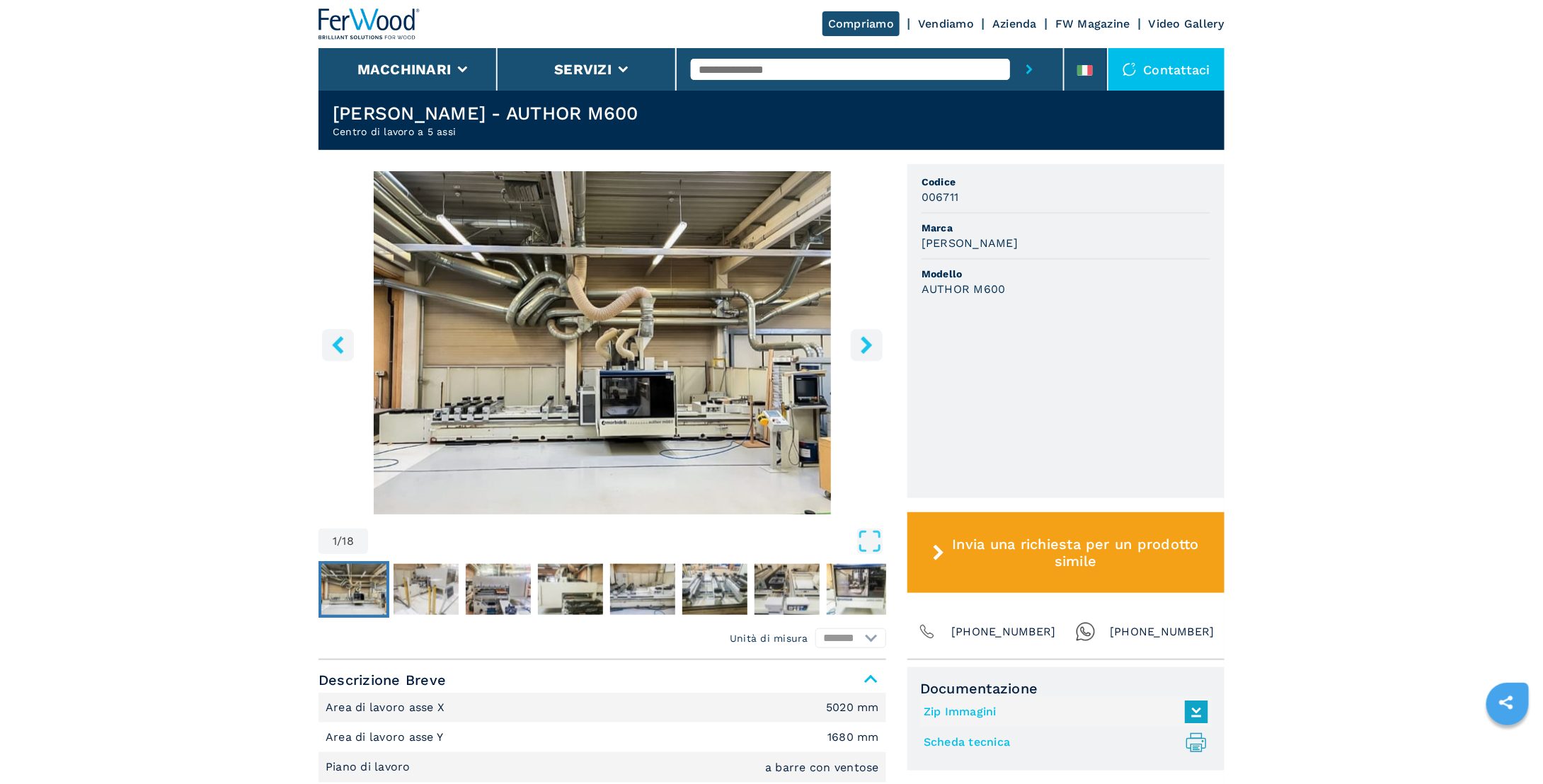
click at [860, 337] on icon "right-button" at bounding box center [867, 345] width 18 height 18
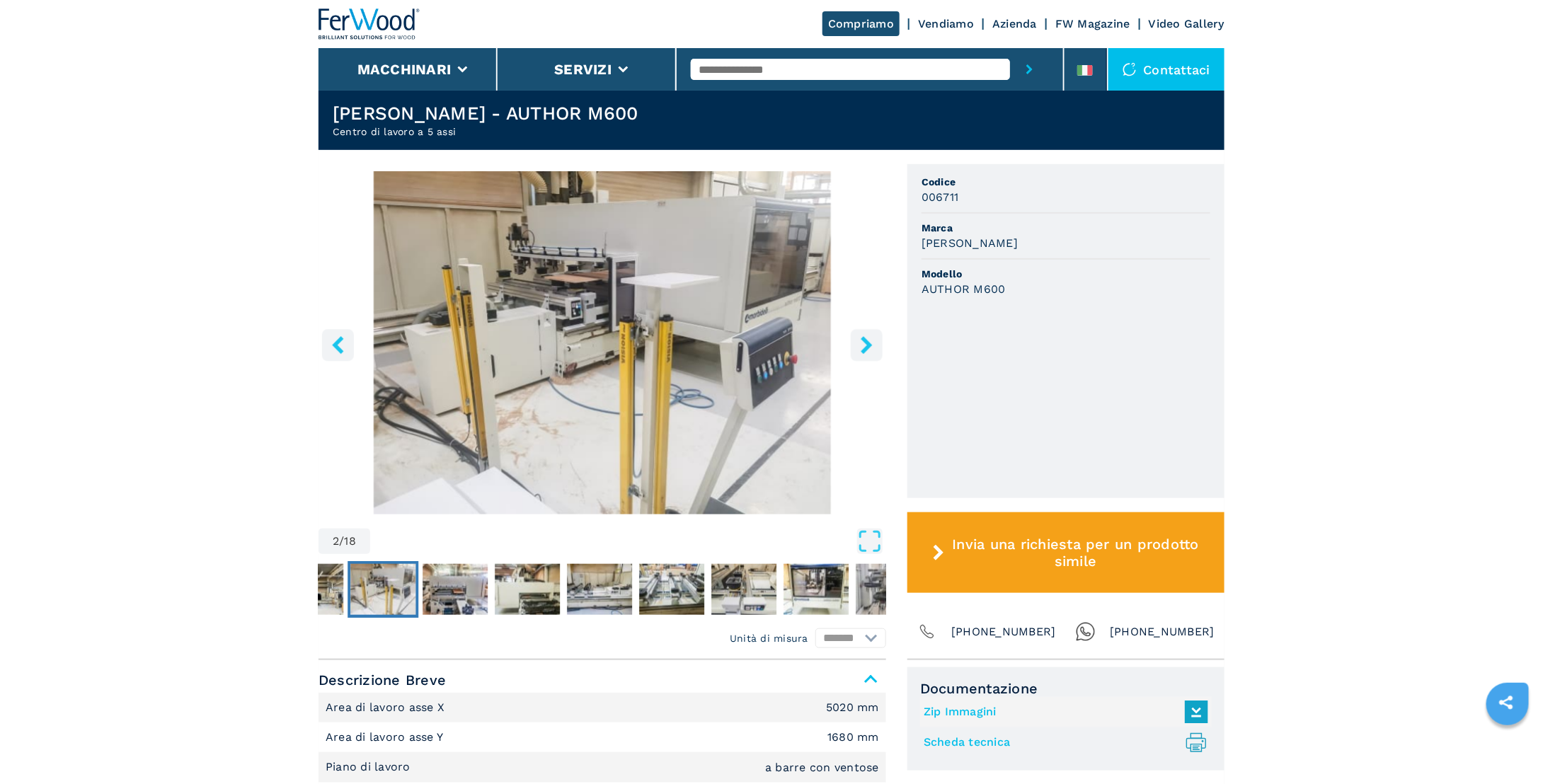
click at [860, 337] on icon "right-button" at bounding box center [867, 345] width 18 height 18
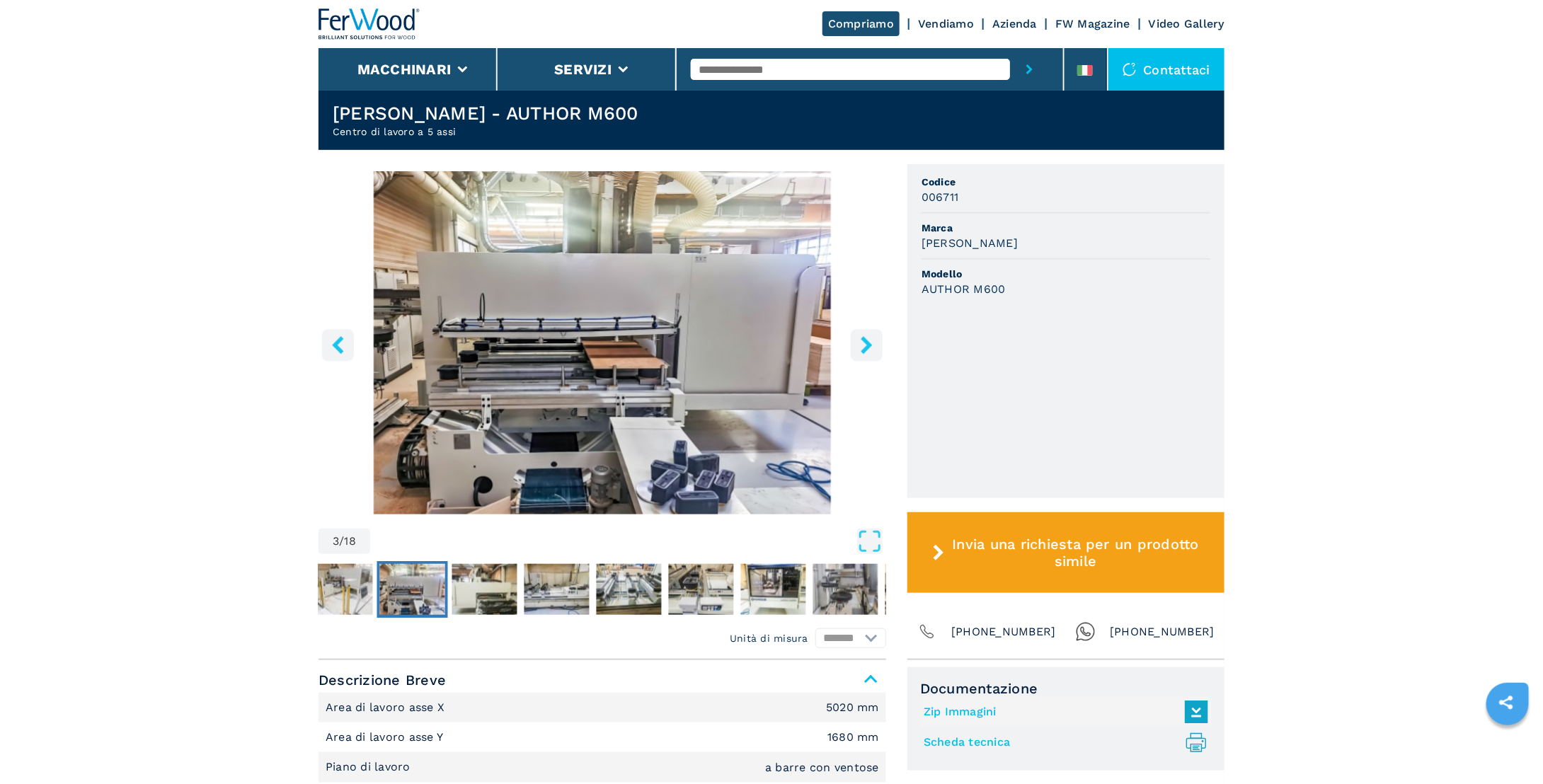
click at [860, 337] on icon "right-button" at bounding box center [867, 345] width 18 height 18
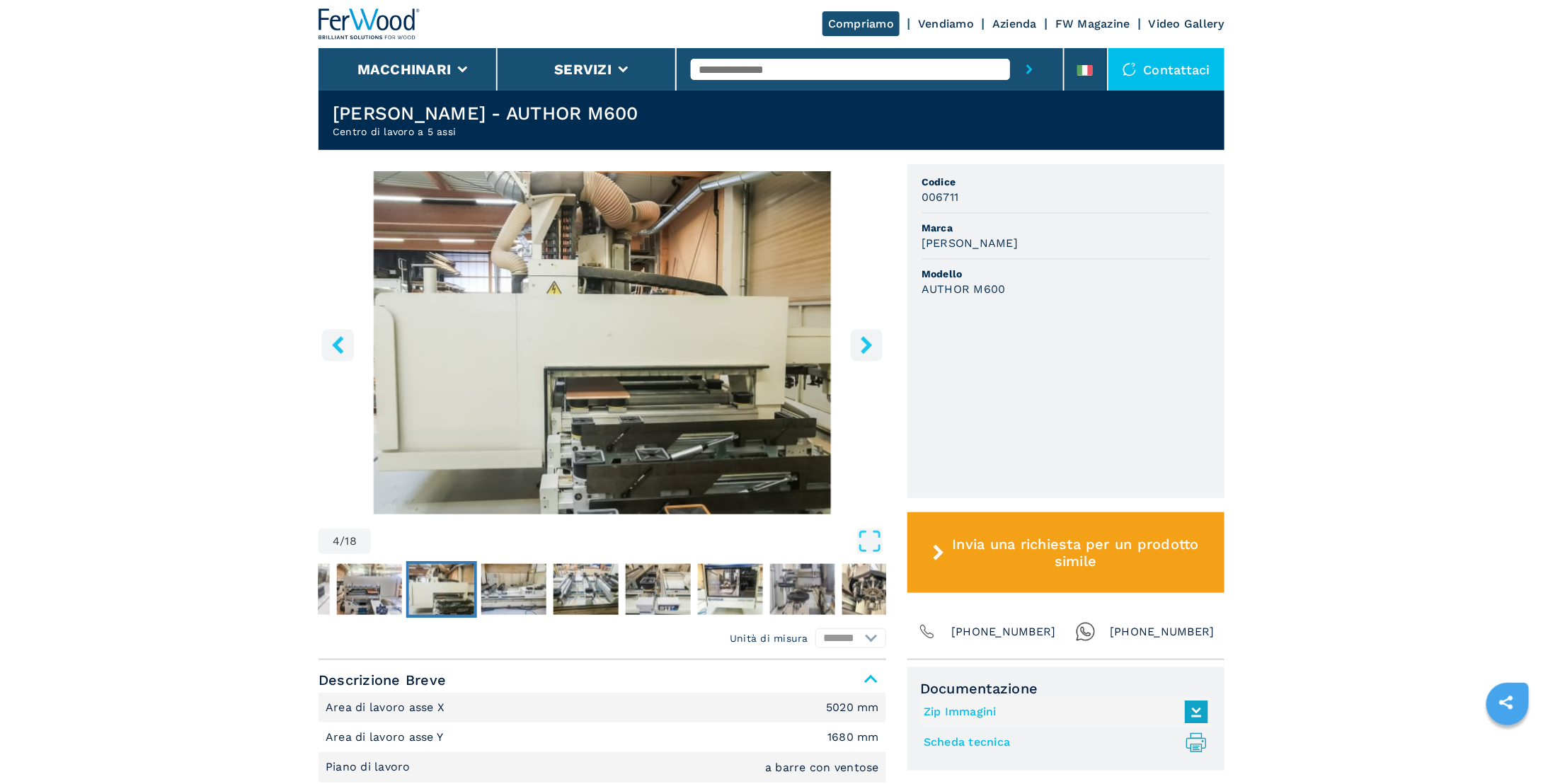
click at [860, 337] on icon "right-button" at bounding box center [867, 345] width 18 height 18
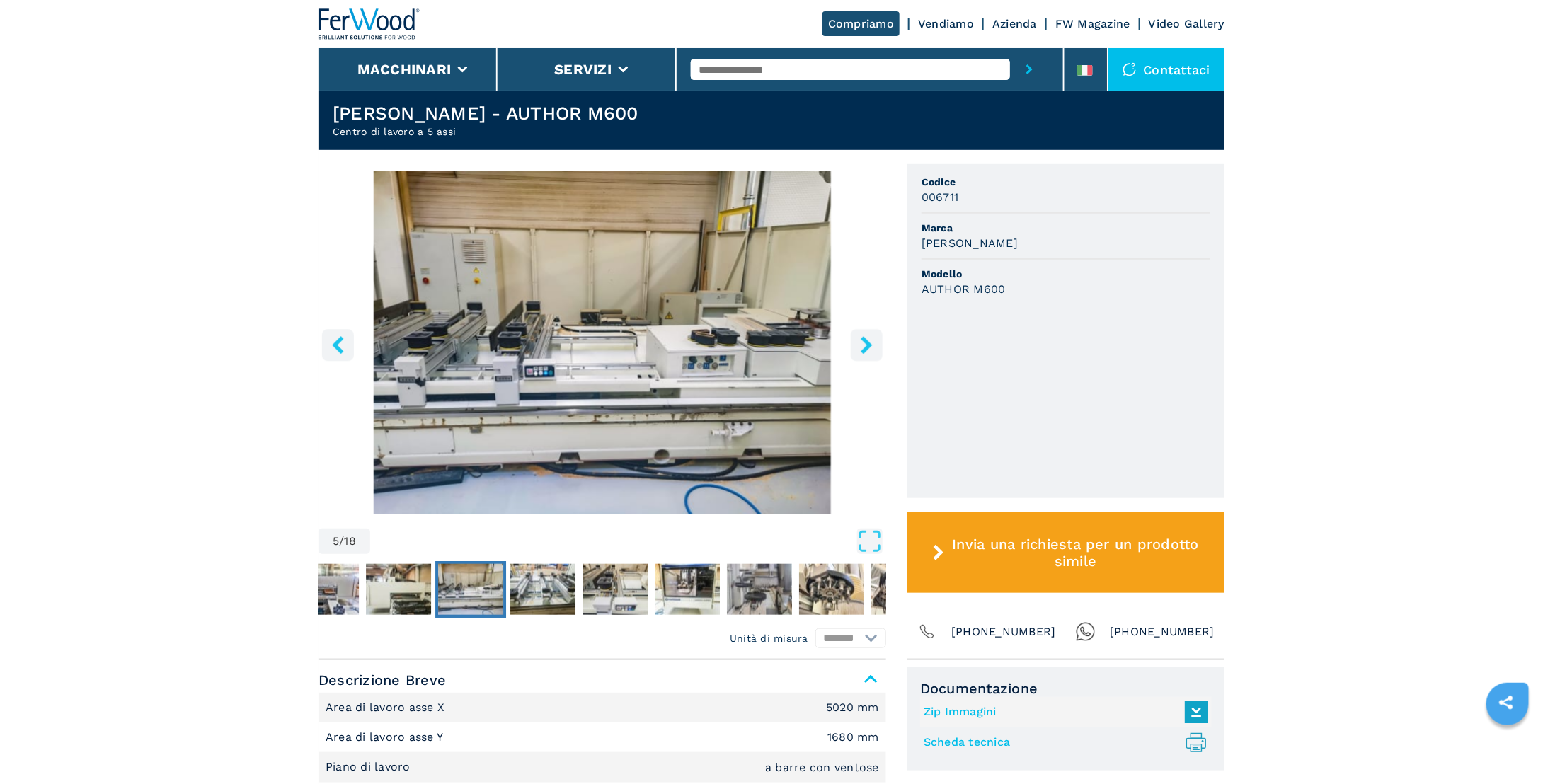
click at [860, 337] on icon "right-button" at bounding box center [867, 345] width 18 height 18
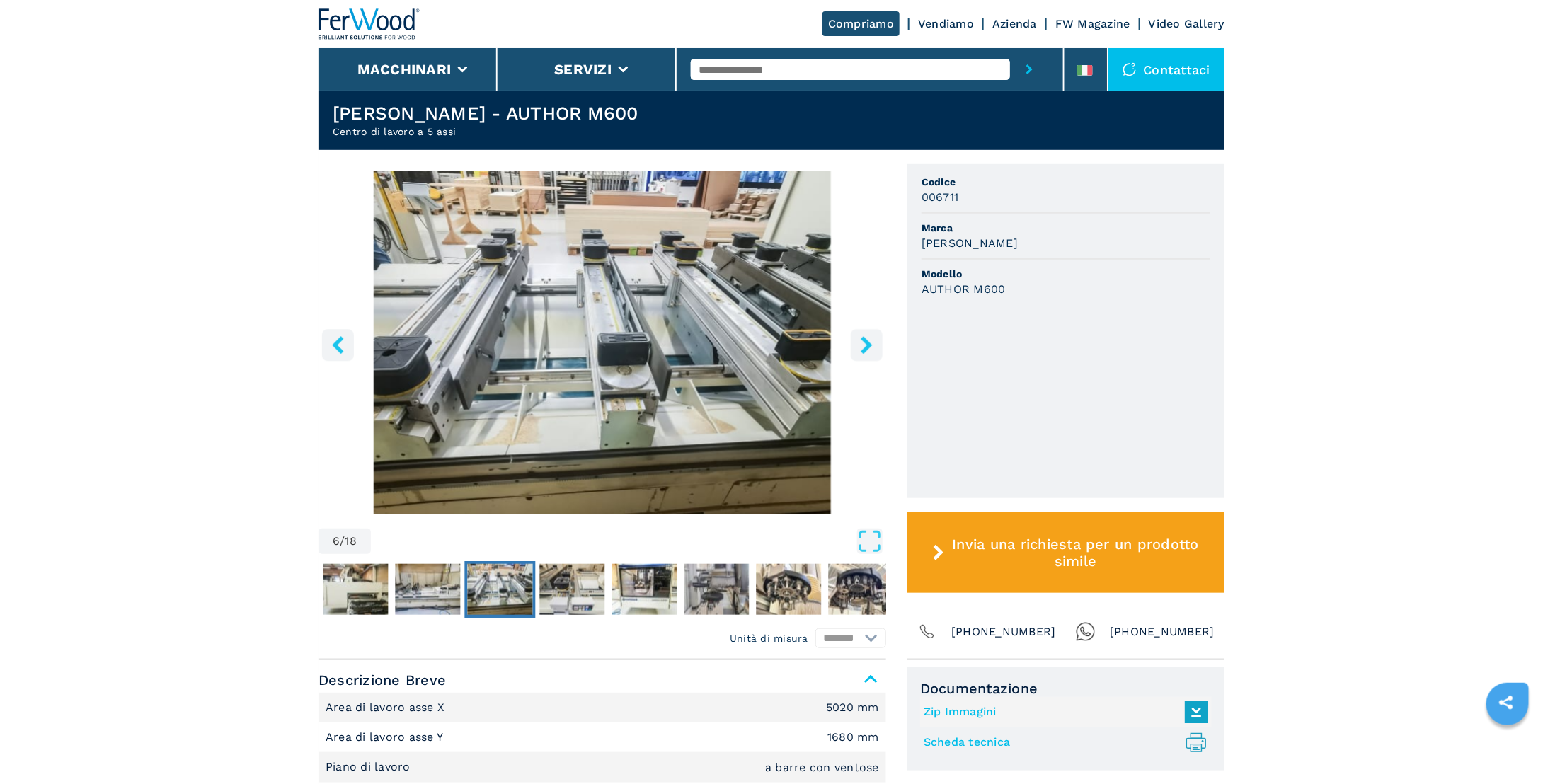
click at [860, 337] on icon "right-button" at bounding box center [867, 345] width 18 height 18
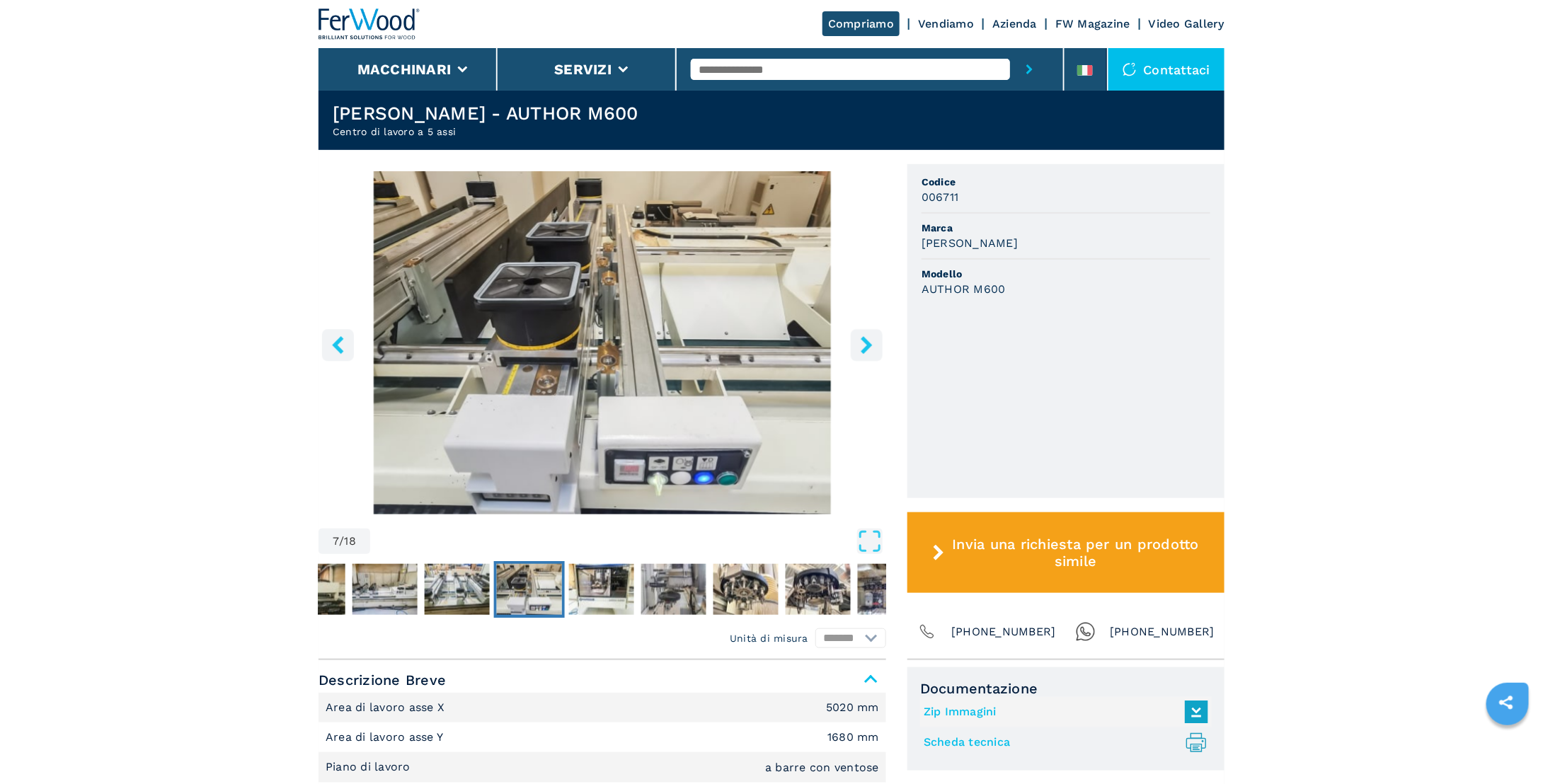
click at [860, 337] on icon "right-button" at bounding box center [867, 345] width 18 height 18
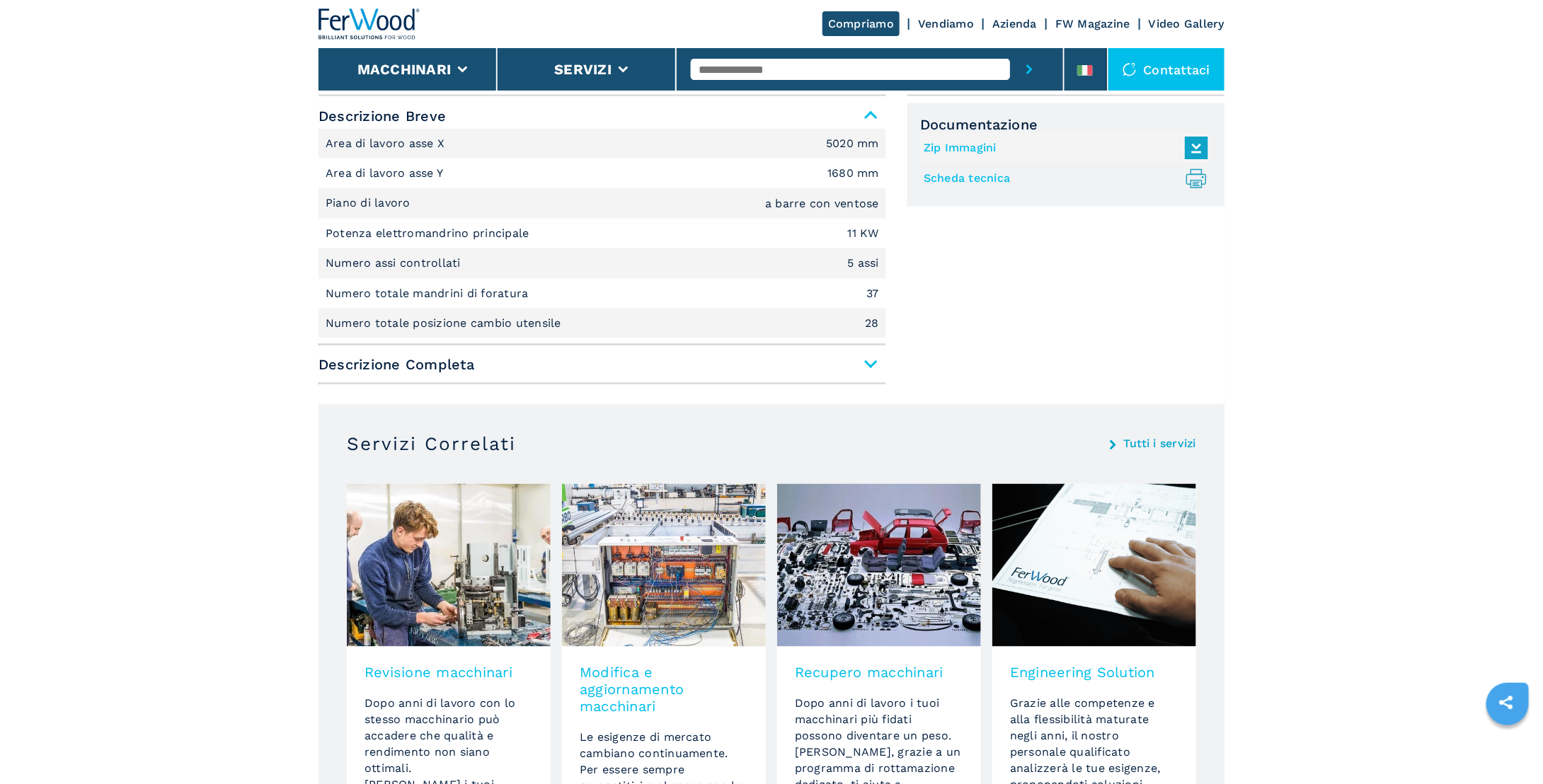
scroll to position [920, 0]
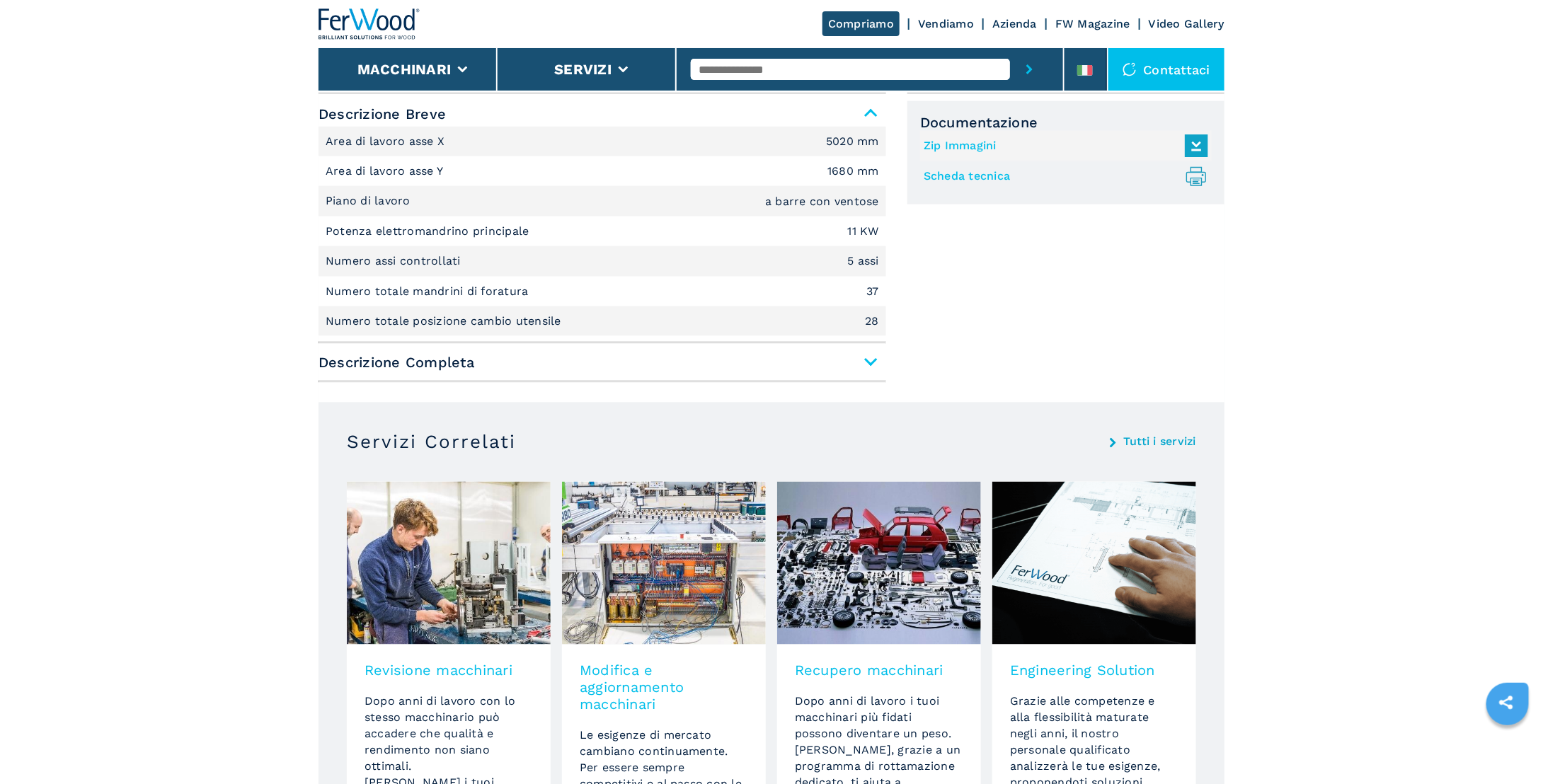
click at [870, 357] on span "Descrizione Completa" at bounding box center [602, 363] width 568 height 26
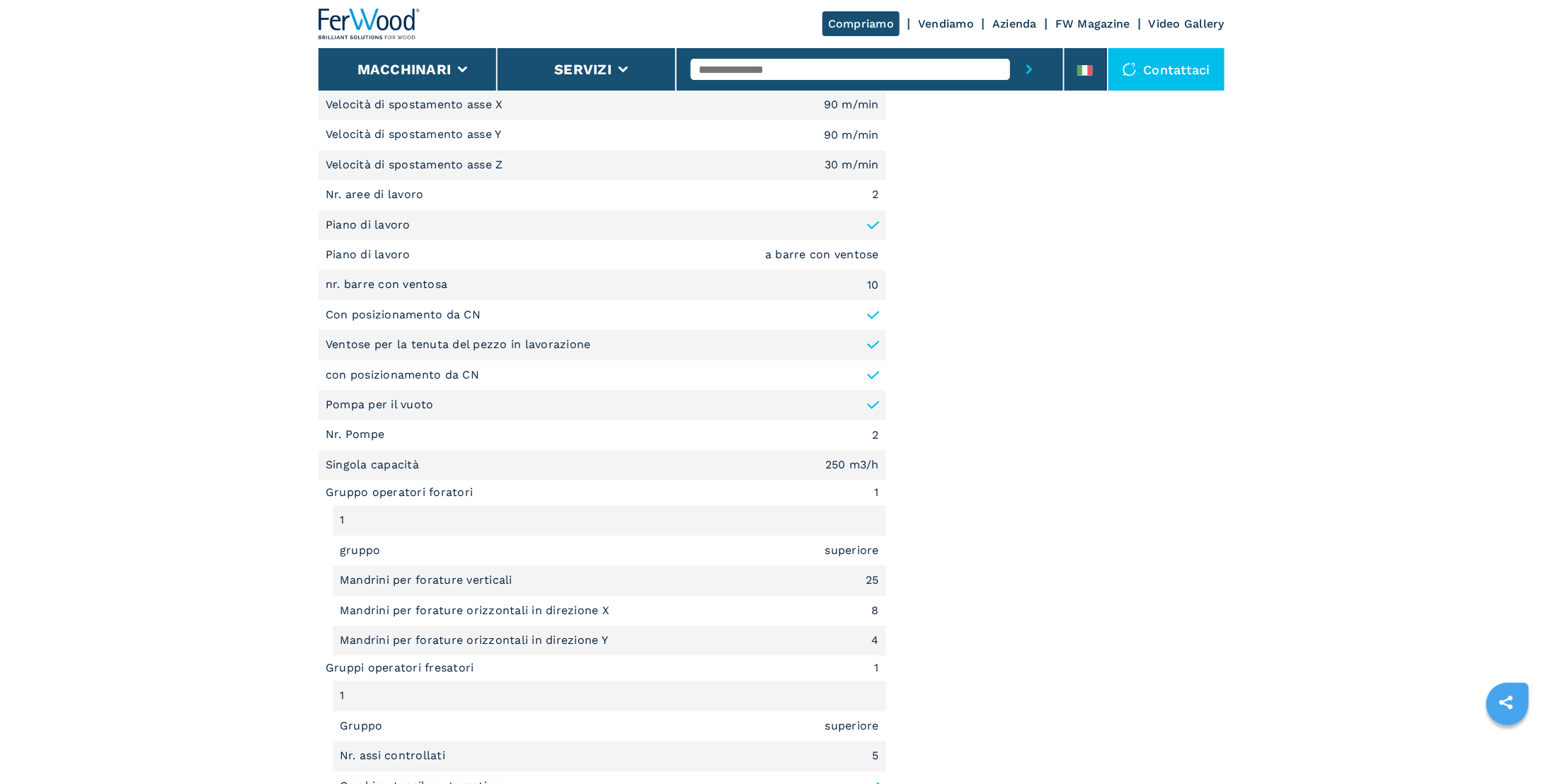
scroll to position [1344, 0]
